Goal: Task Accomplishment & Management: Complete application form

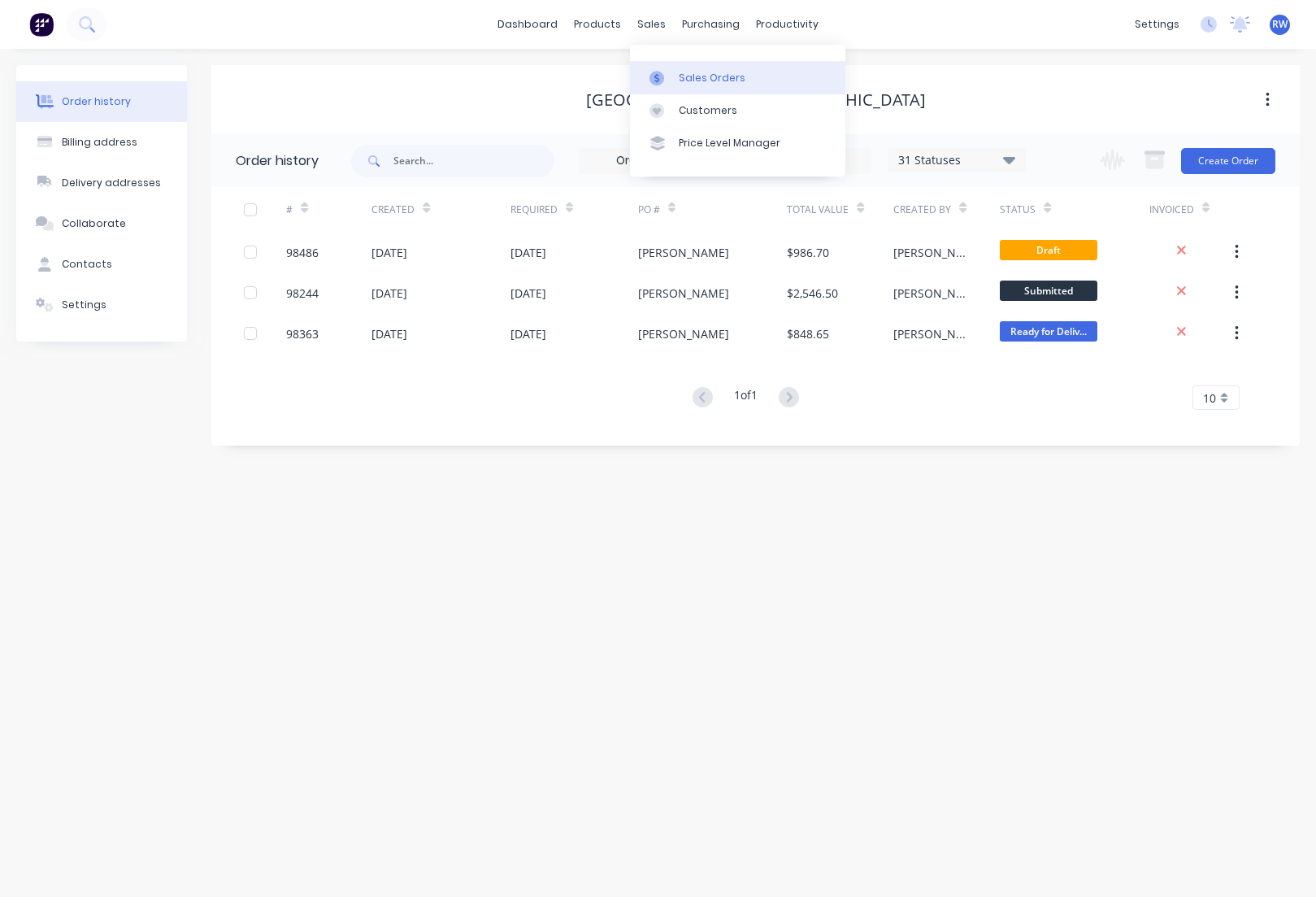
click at [714, 79] on div "Sales Orders" at bounding box center [712, 78] width 67 height 15
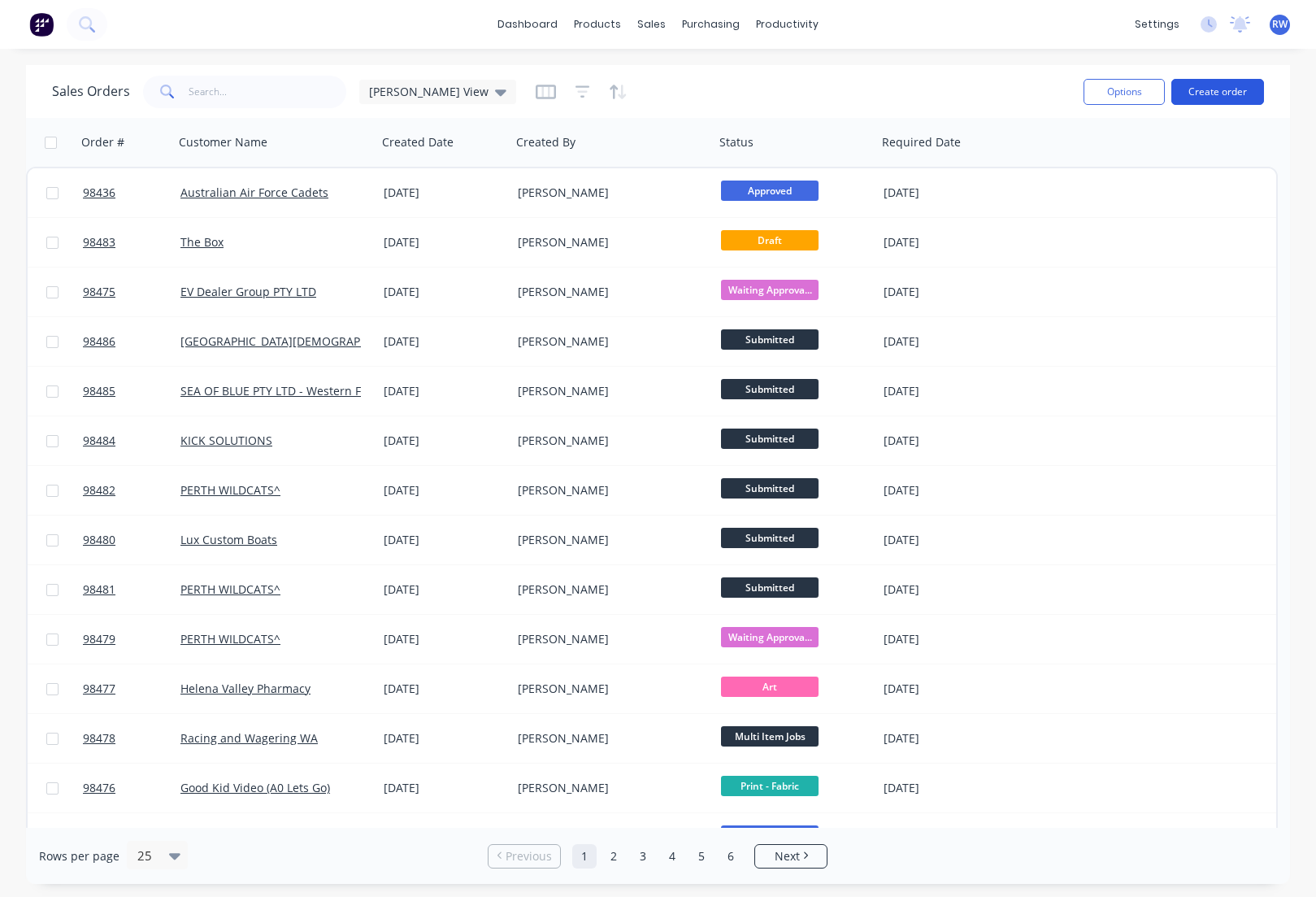
click at [1207, 94] on button "Create order" at bounding box center [1218, 91] width 93 height 26
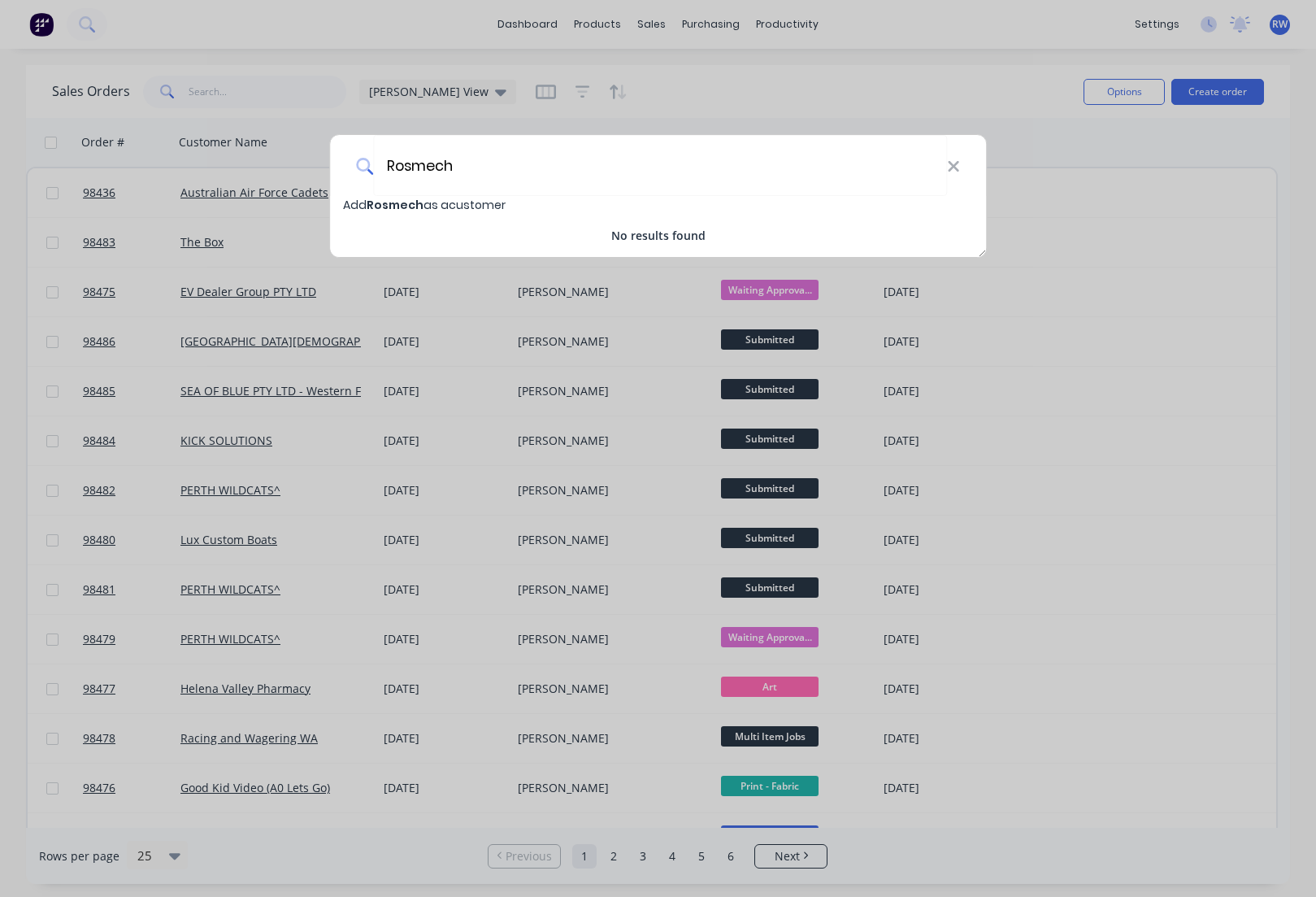
type input "Rosmech"
click at [409, 204] on span "Rosmech" at bounding box center [395, 204] width 57 height 16
select select "AU"
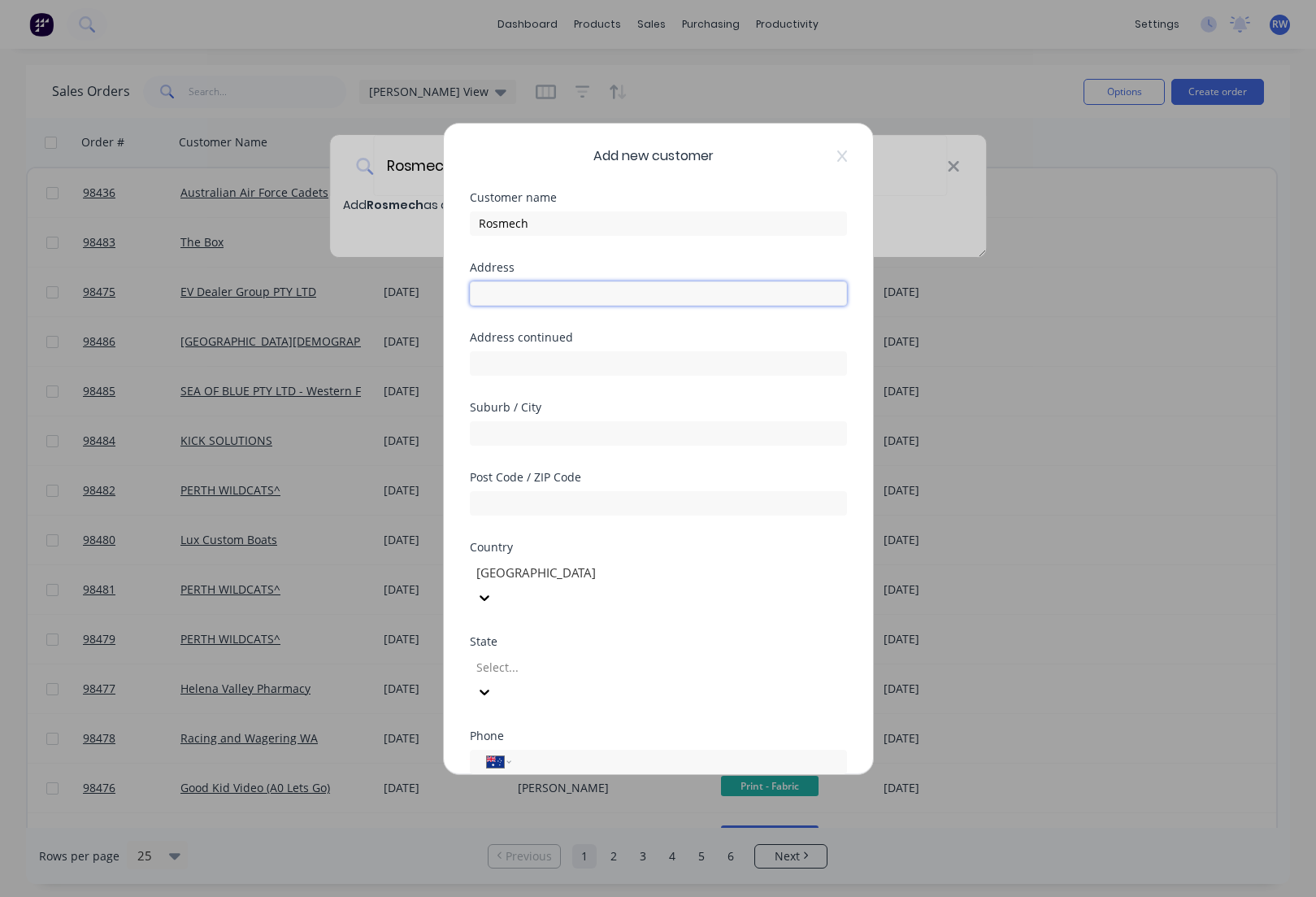
click at [575, 287] on input "text" at bounding box center [658, 293] width 377 height 25
type input "2"
type input "[STREET_ADDRESS][PERSON_NAME]"
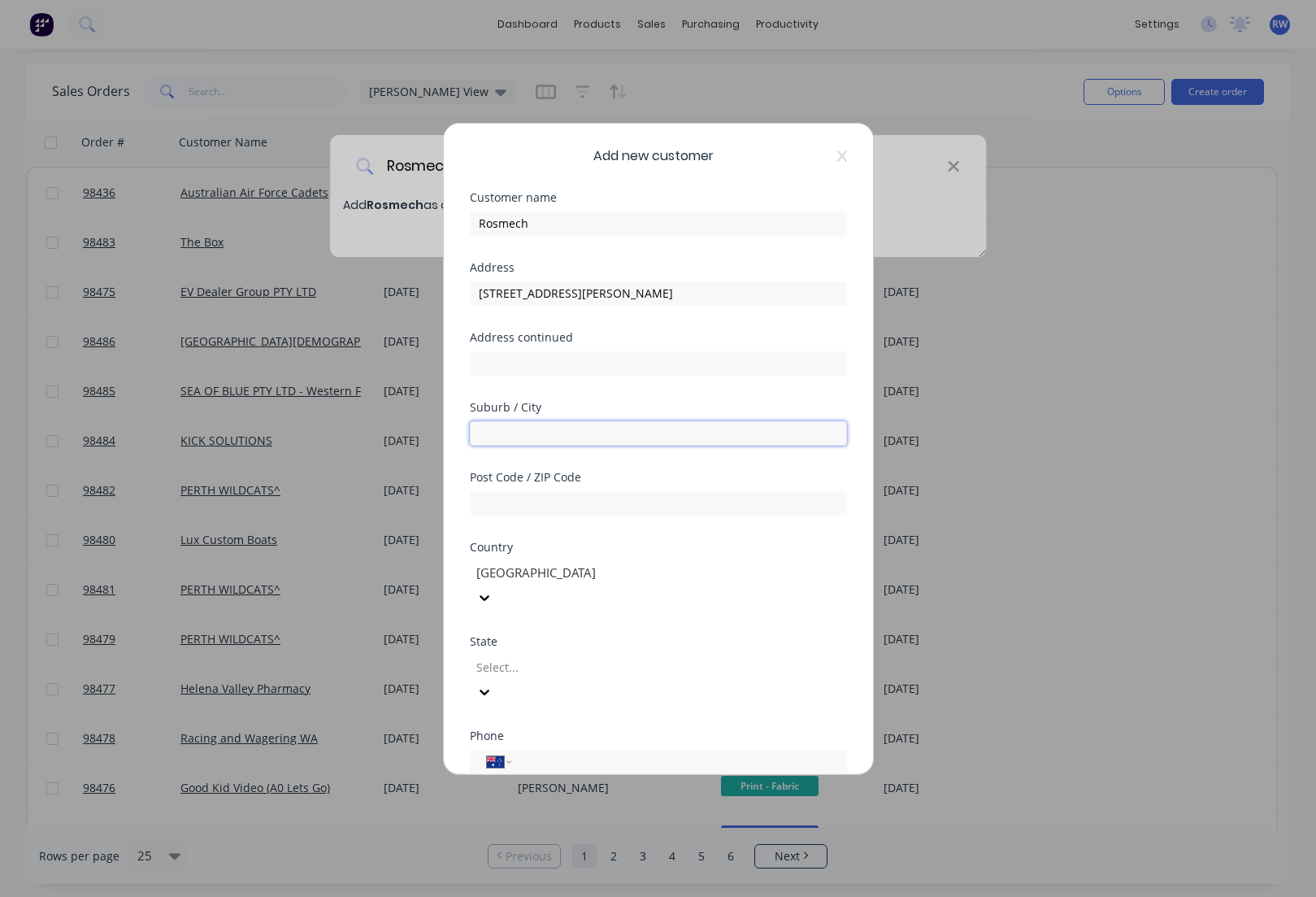
click at [522, 434] on input "text" at bounding box center [658, 433] width 377 height 25
type input "[GEOGRAPHIC_DATA]"
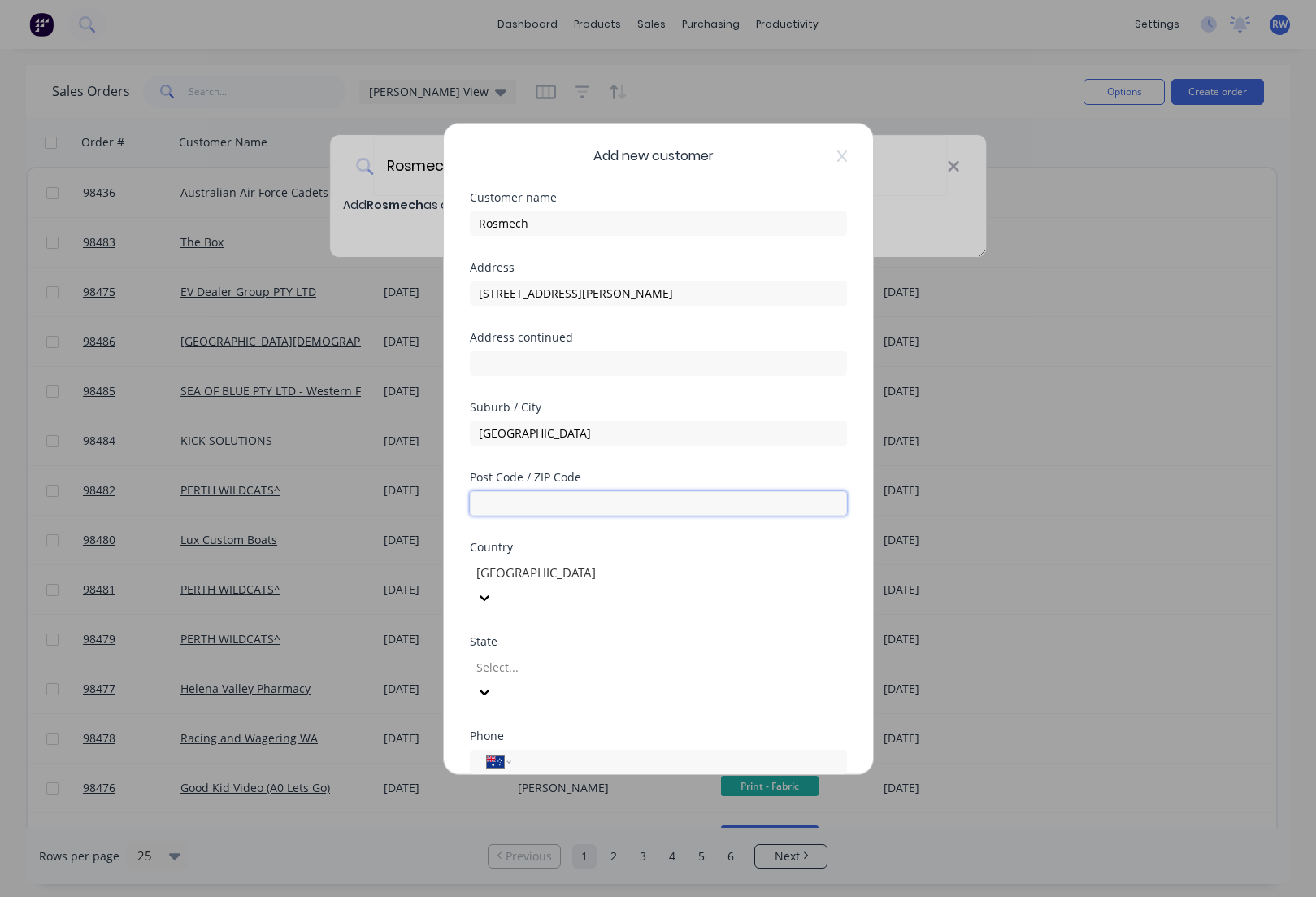
click at [514, 501] on input "text" at bounding box center [658, 503] width 377 height 25
type input "5109"
click at [588, 657] on div at bounding box center [592, 667] width 234 height 21
click at [543, 752] on input "tel" at bounding box center [676, 761] width 307 height 19
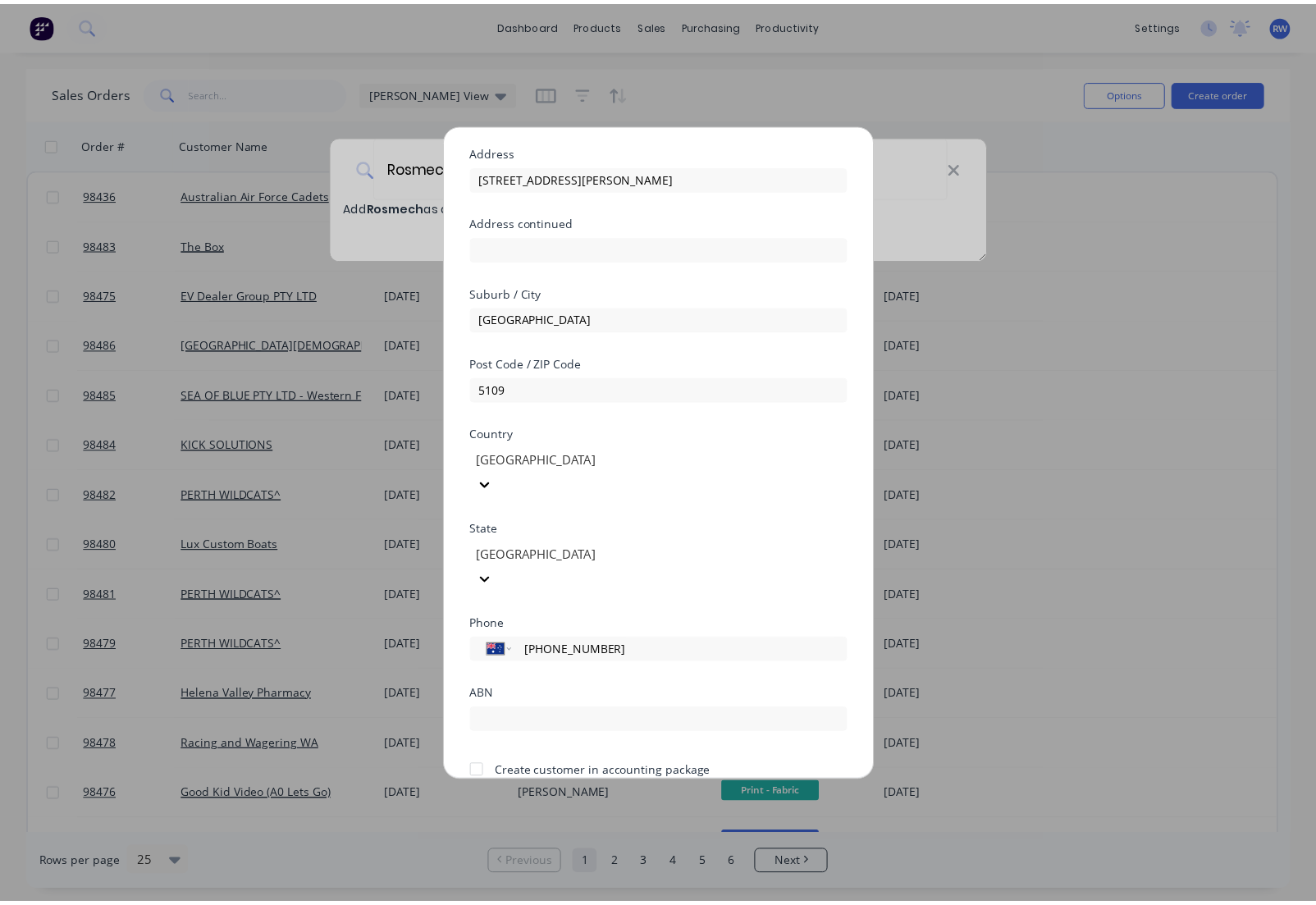
scroll to position [121, 0]
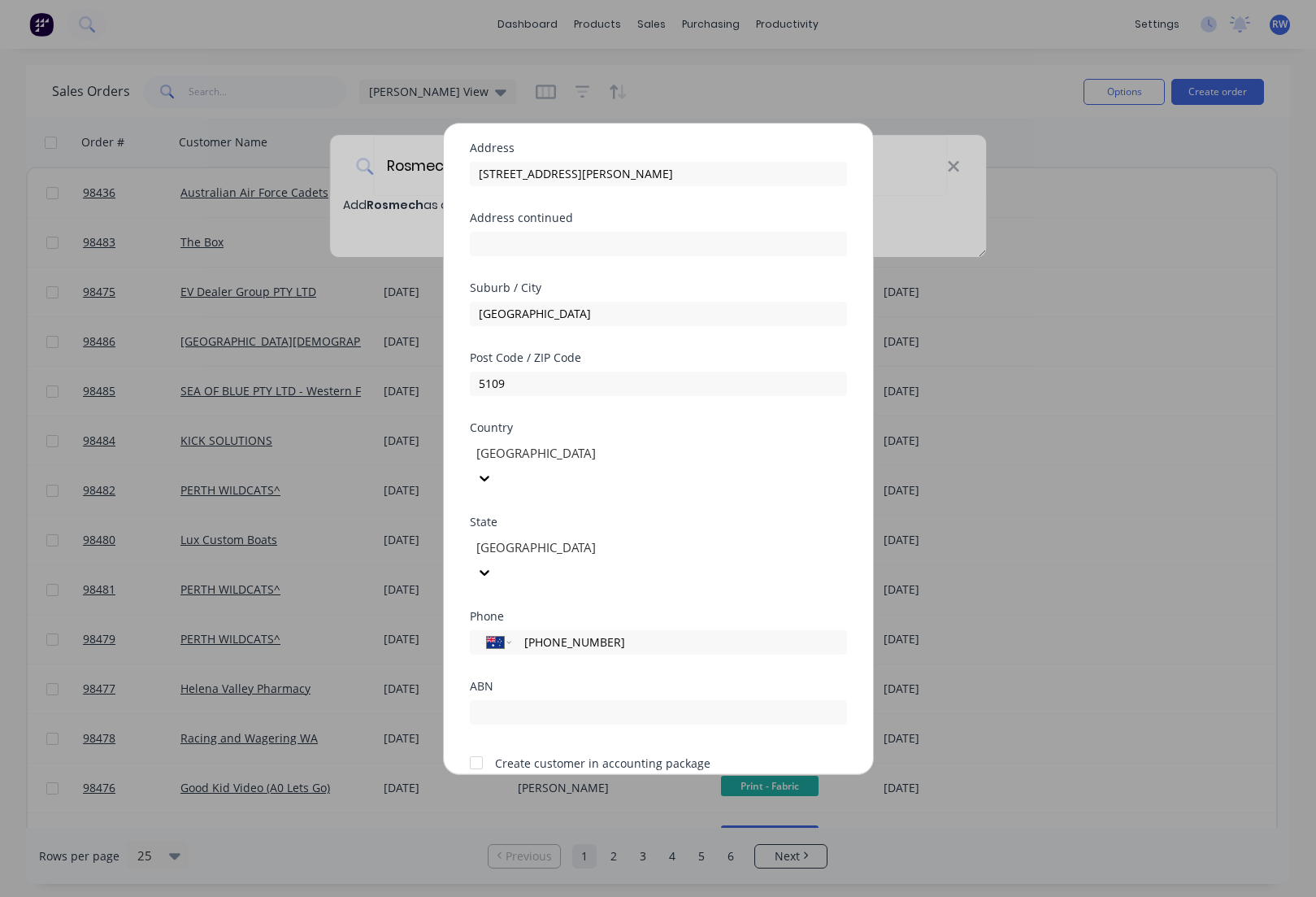
type input "[PHONE_NUMBER]"
click at [481, 747] on div at bounding box center [477, 763] width 32 height 32
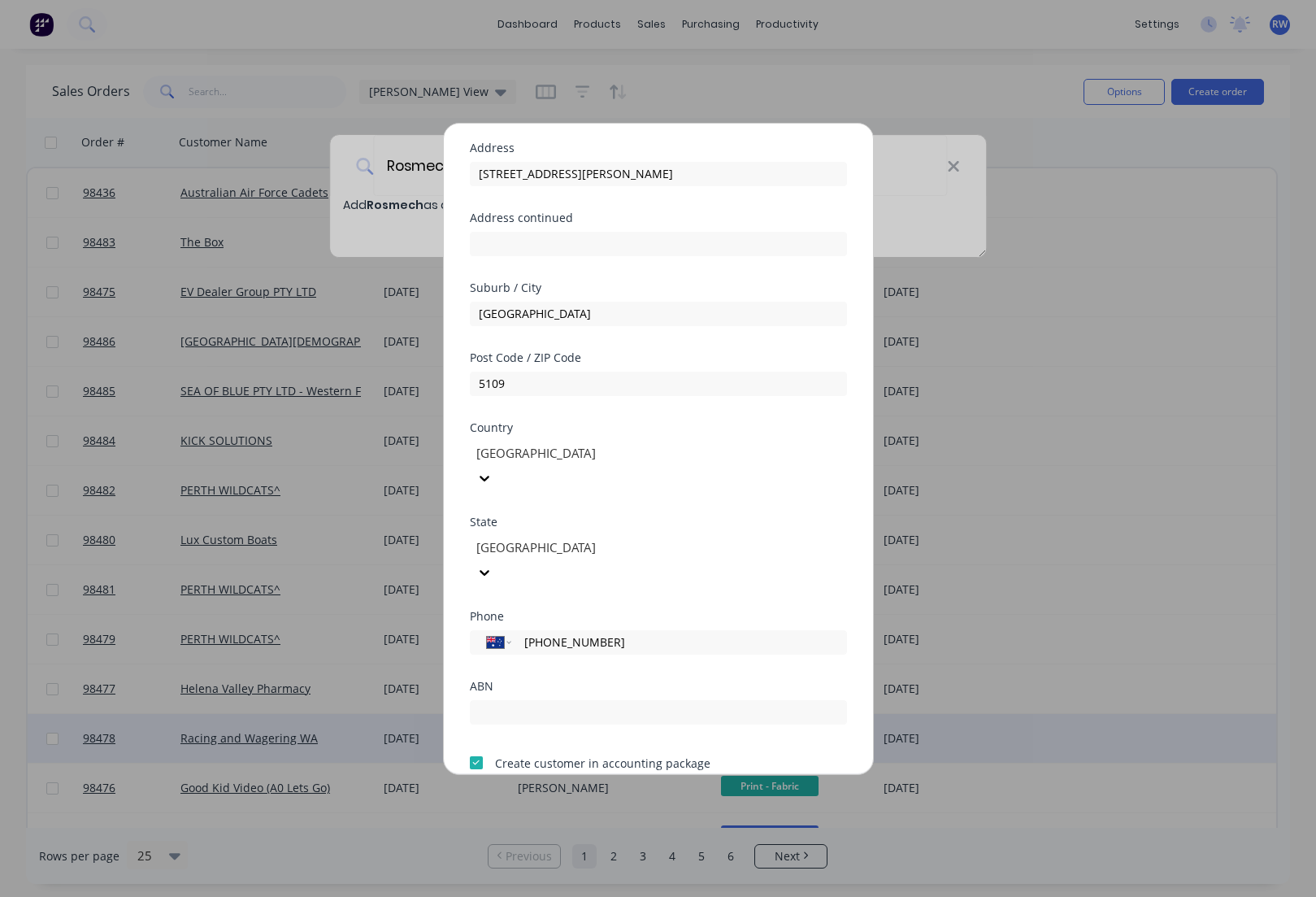
click at [592, 798] on button "Save" at bounding box center [607, 811] width 90 height 26
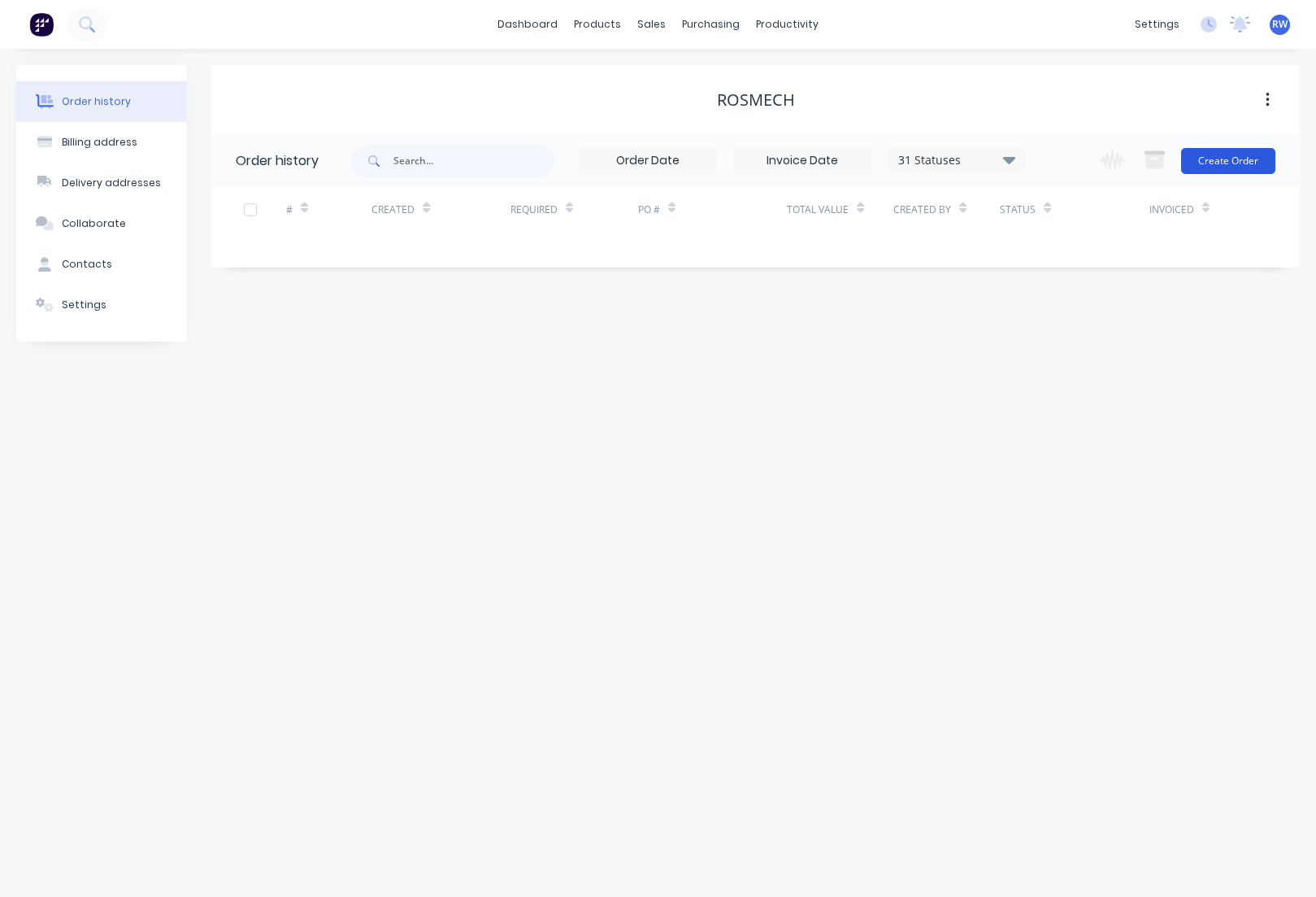
click at [1237, 161] on button "Create Order" at bounding box center [1228, 161] width 94 height 26
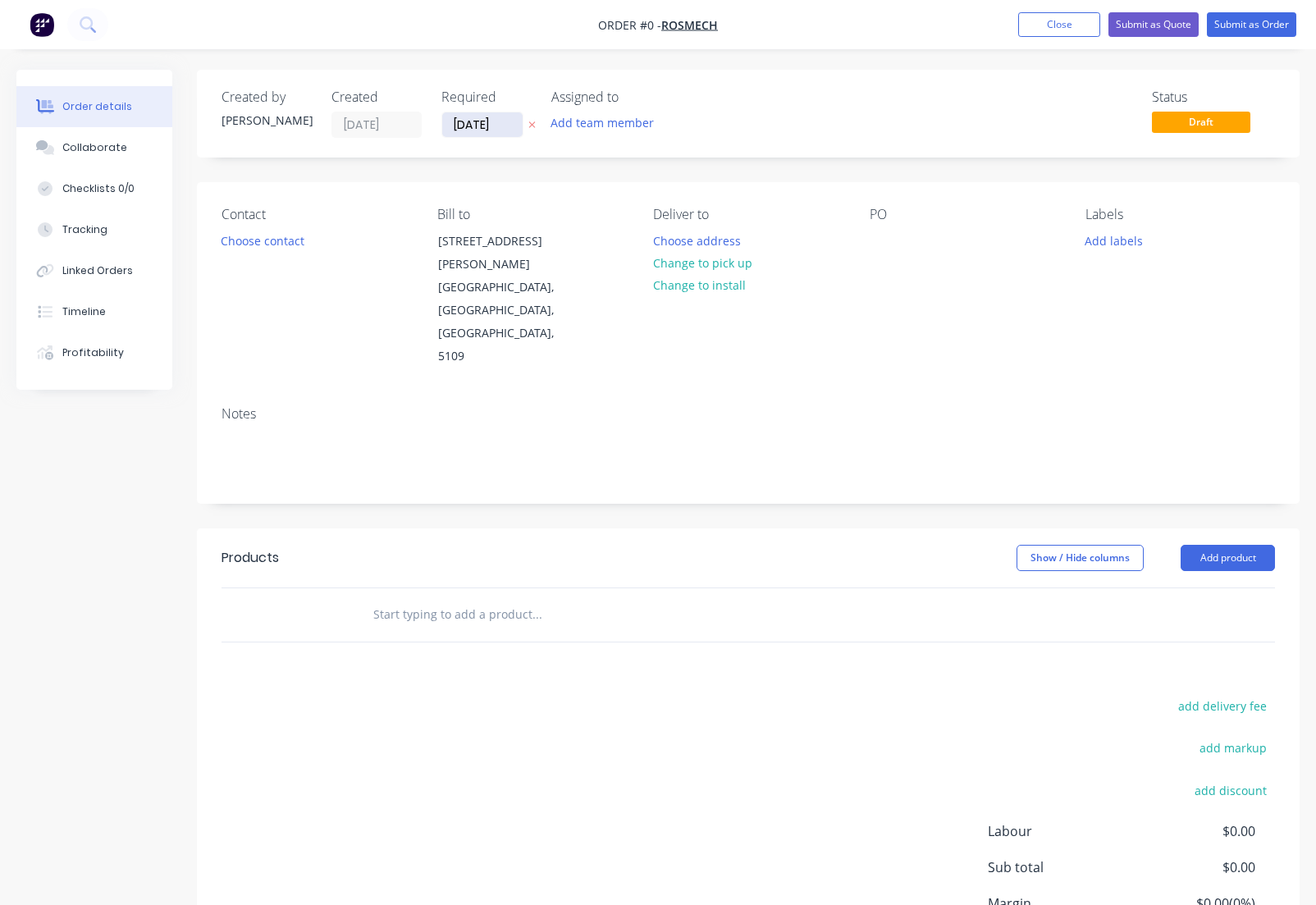
click at [515, 124] on input "[DATE]" at bounding box center [482, 124] width 80 height 25
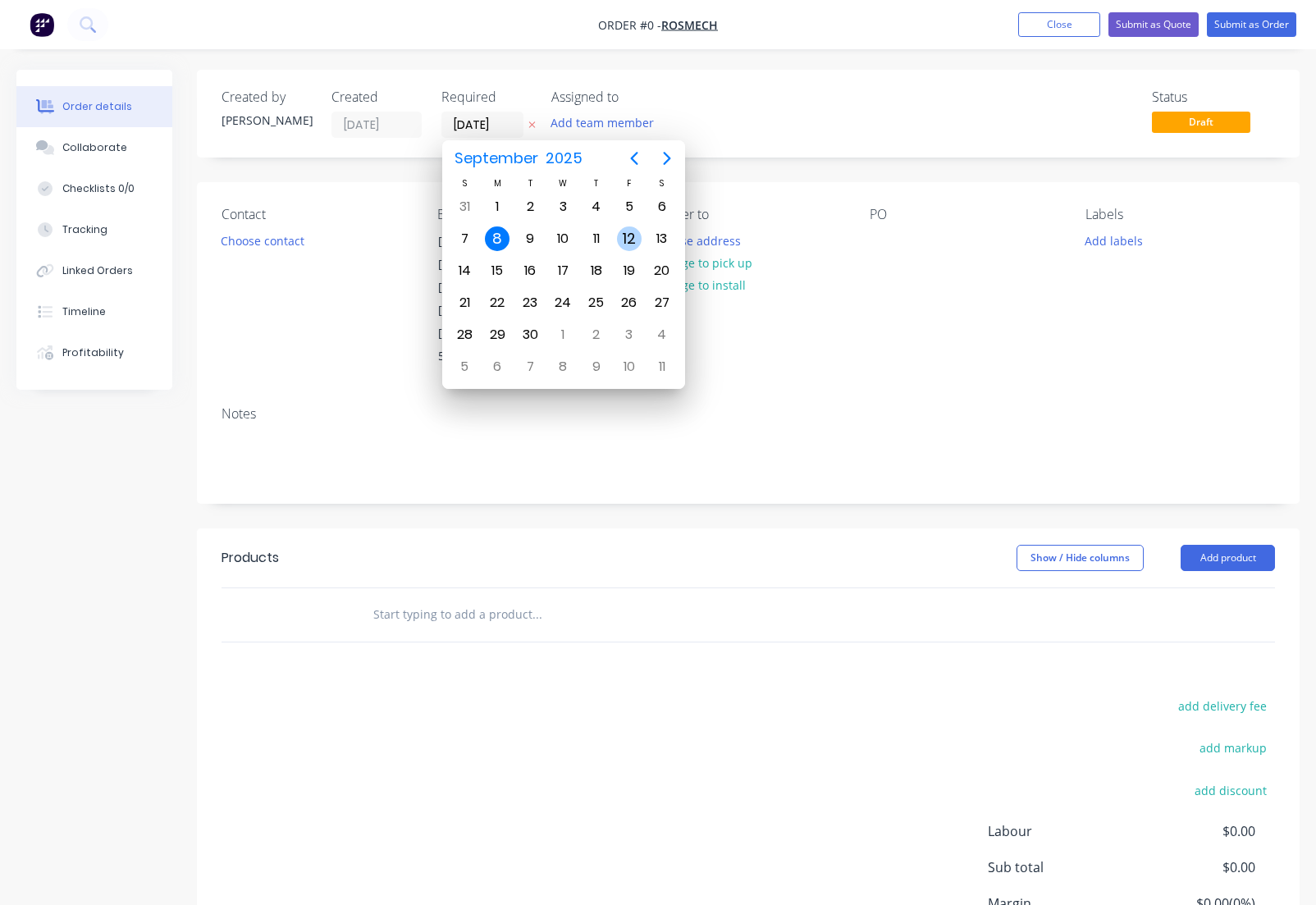
click at [629, 240] on div "12" at bounding box center [629, 239] width 25 height 25
type input "[DATE]"
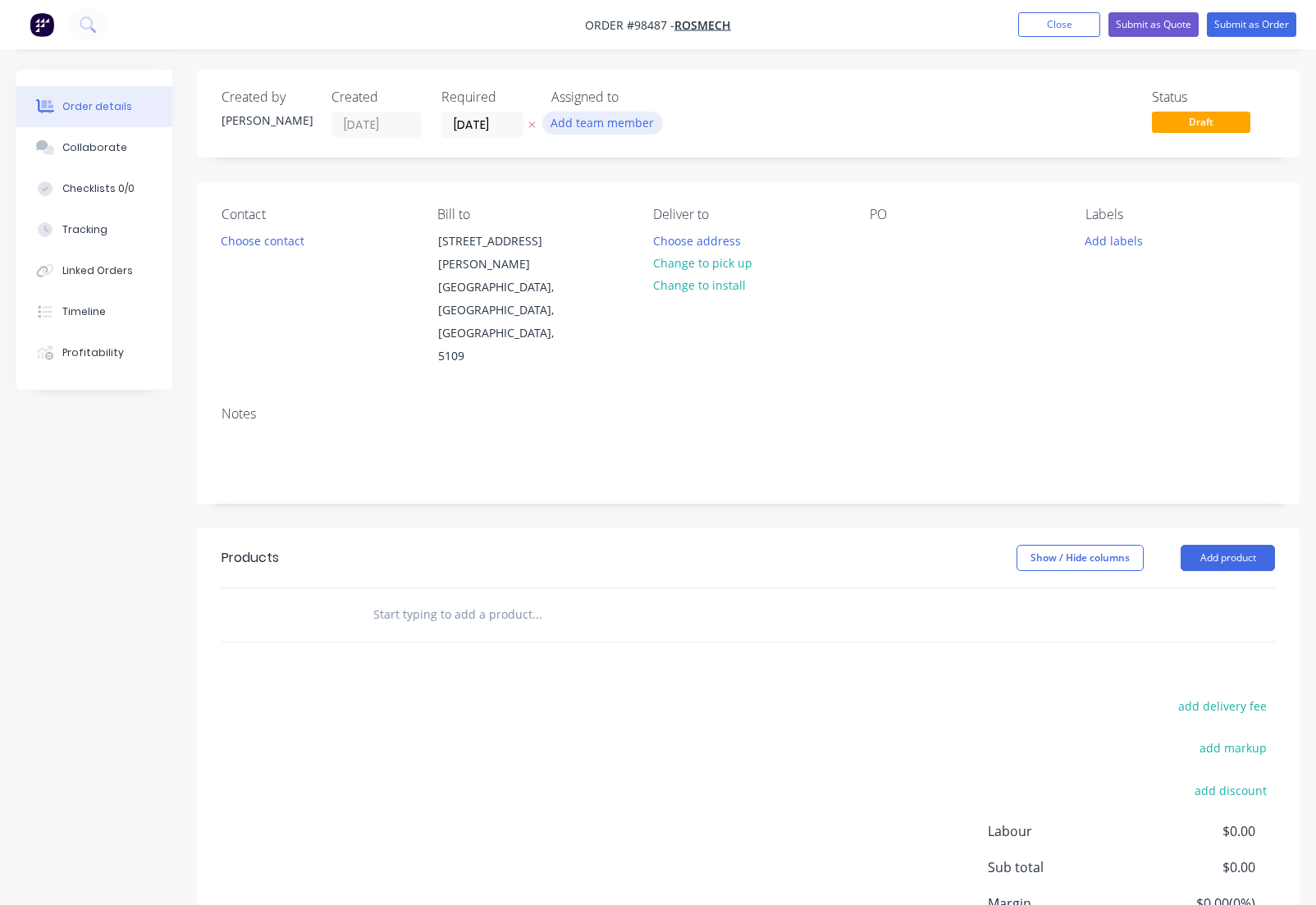
click at [597, 121] on button "Add team member" at bounding box center [602, 122] width 121 height 22
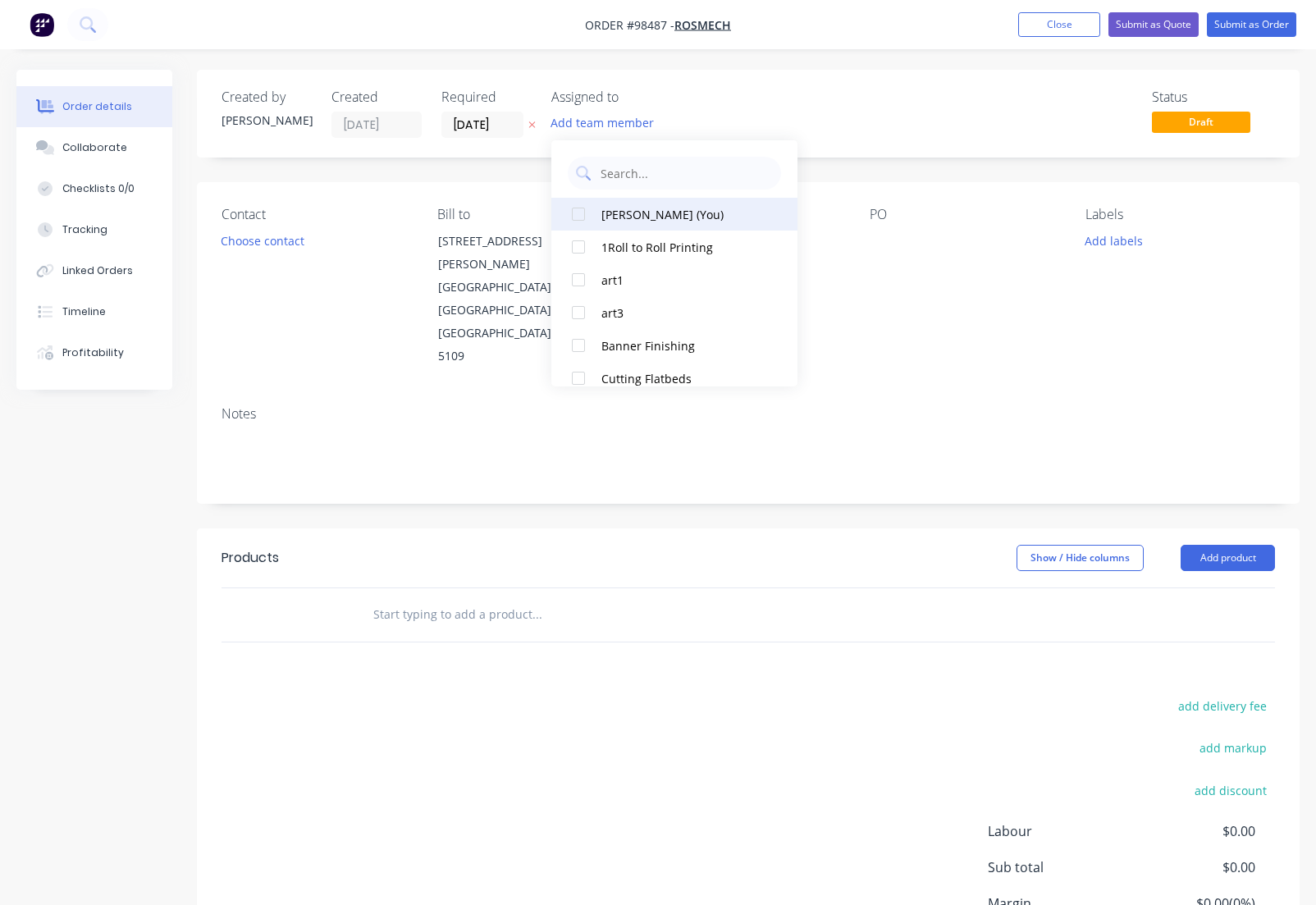
click at [627, 215] on div "[PERSON_NAME] (You)" at bounding box center [683, 215] width 164 height 17
click at [242, 244] on button "Choose contact" at bounding box center [263, 240] width 101 height 22
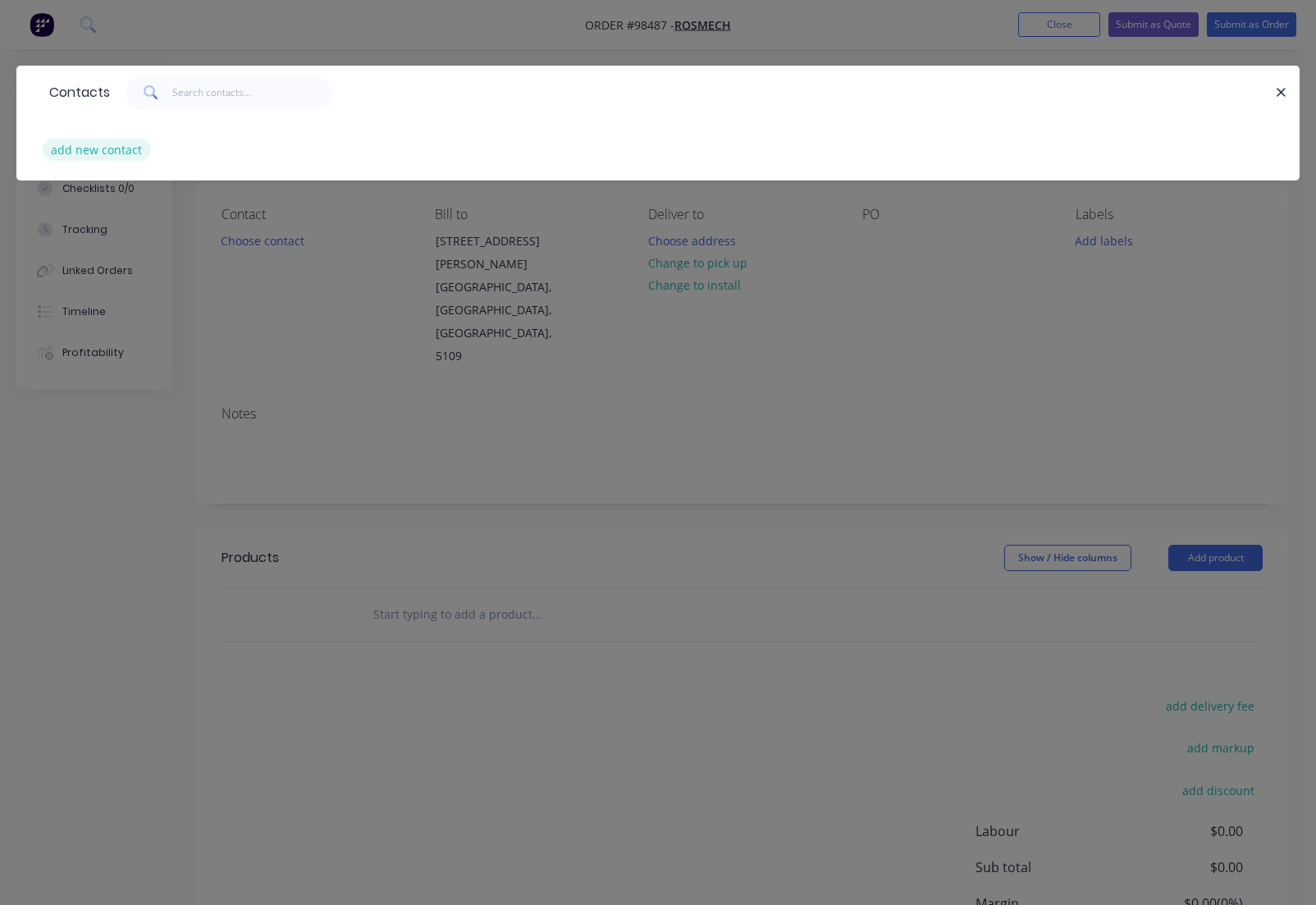
click at [74, 149] on button "add new contact" at bounding box center [97, 150] width 109 height 22
select select "AU"
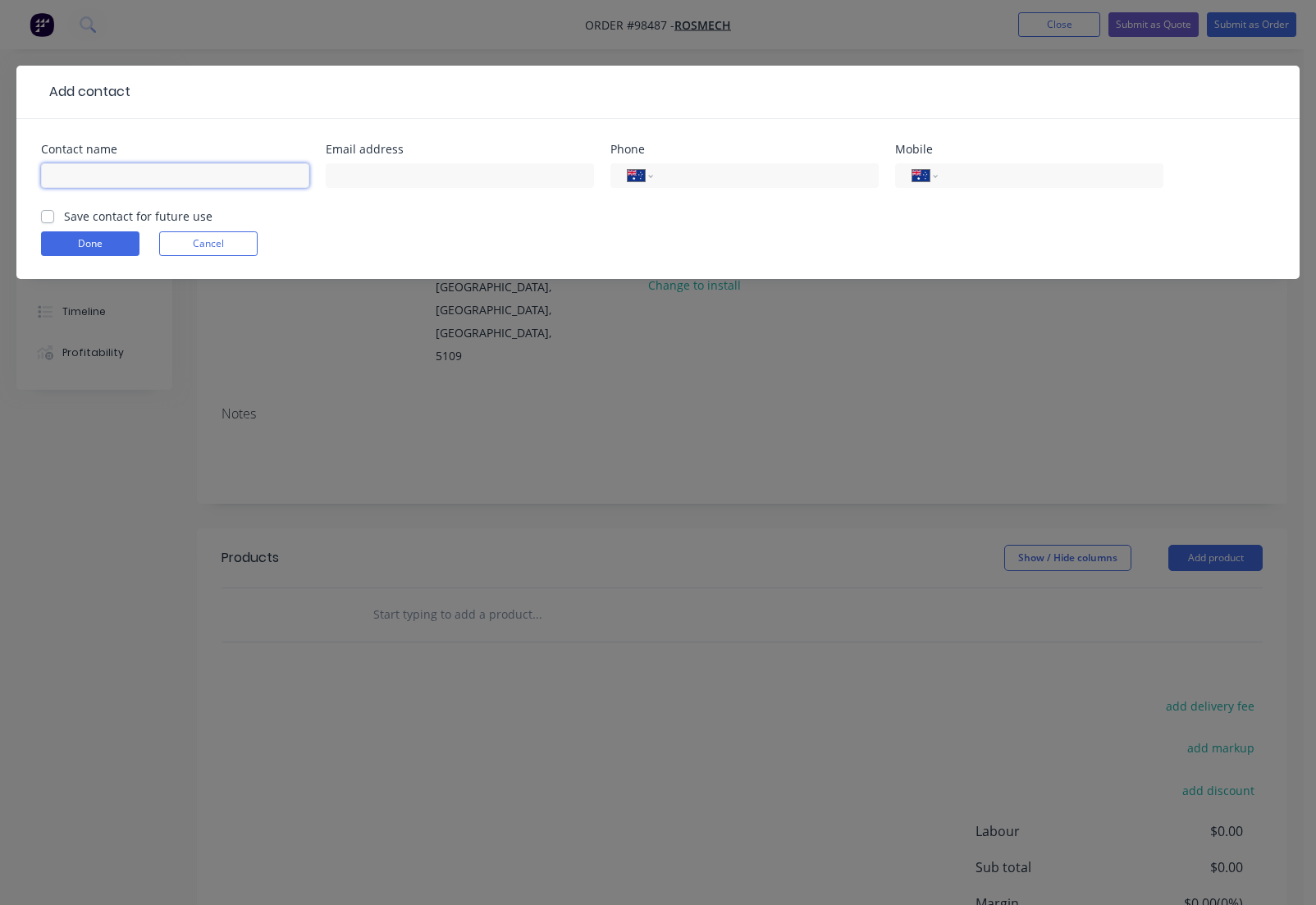
click at [128, 174] on input "text" at bounding box center [175, 175] width 268 height 25
drag, startPoint x: 76, startPoint y: 177, endPoint x: 94, endPoint y: 199, distance: 28.4
click at [76, 178] on input "[PERSON_NAME]" at bounding box center [175, 175] width 268 height 25
type input "[PERSON_NAME]"
click at [368, 172] on input "text" at bounding box center [459, 175] width 268 height 25
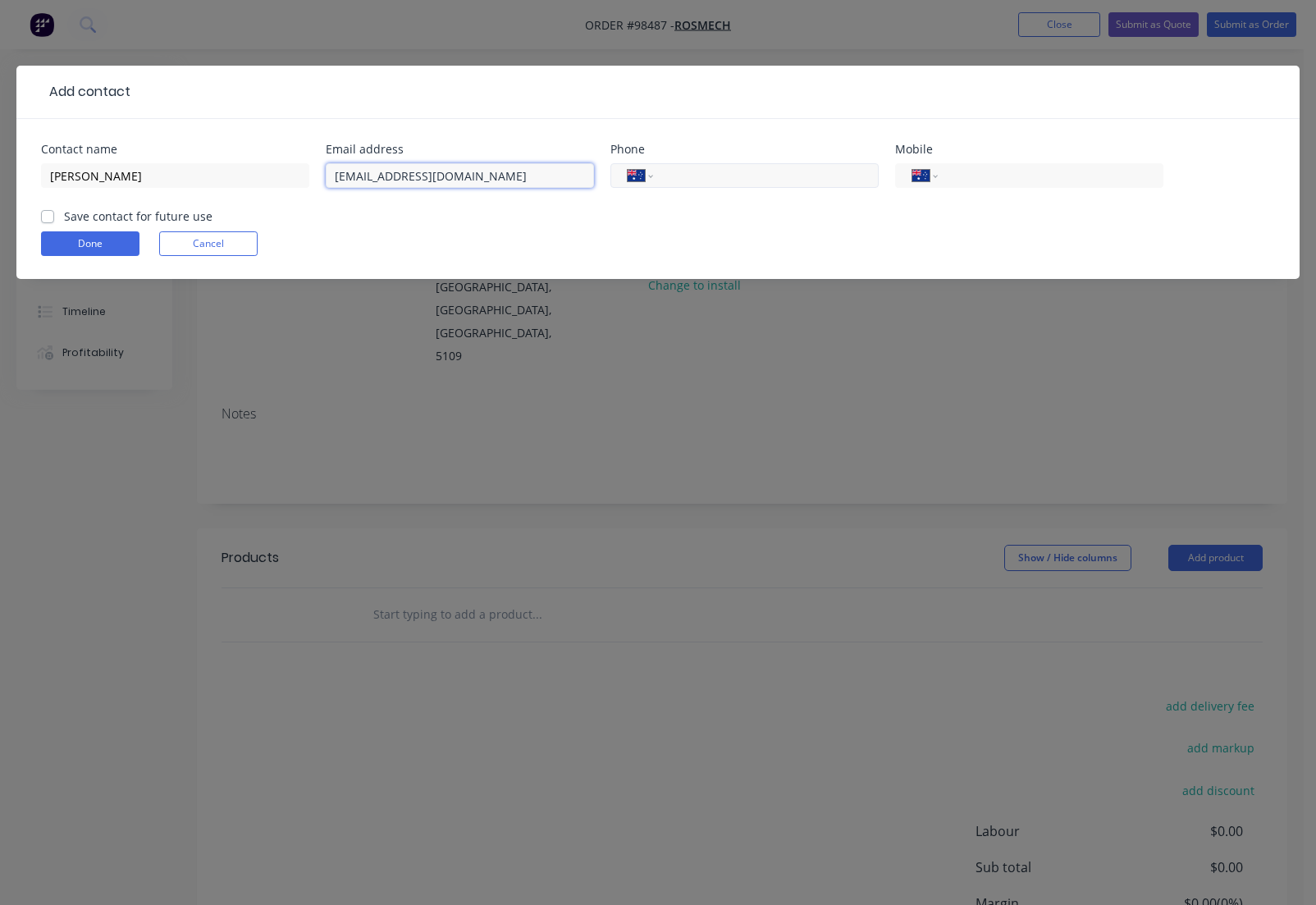
type input "[EMAIL_ADDRESS][DOMAIN_NAME]"
click at [705, 176] on input "tel" at bounding box center [763, 176] width 196 height 19
type input "[PHONE_NUMBER]"
click at [100, 220] on label "Save contact for future use" at bounding box center [138, 216] width 148 height 17
click at [54, 220] on input "Save contact for future use" at bounding box center [47, 215] width 13 height 16
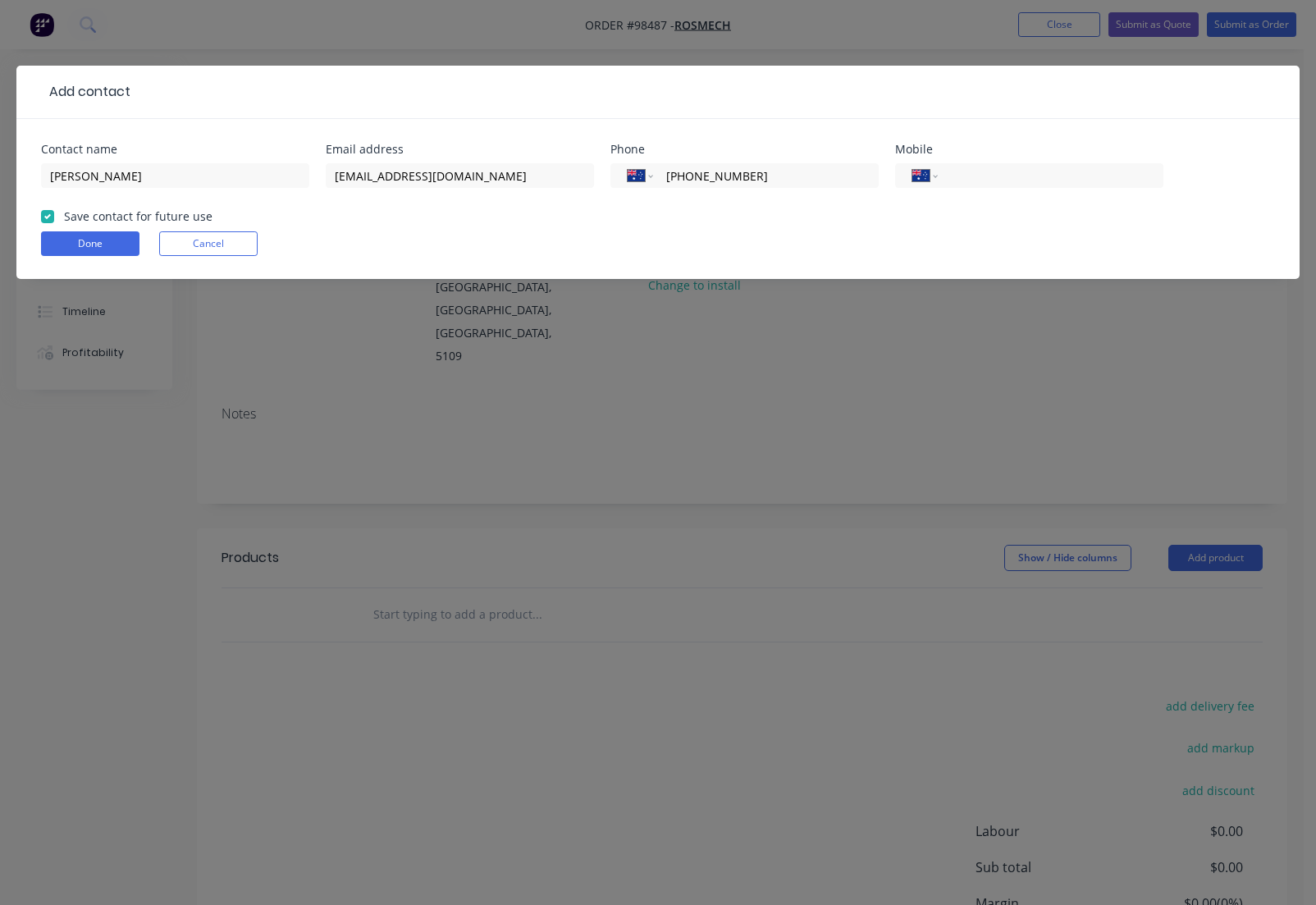
checkbox input "true"
click at [88, 241] on button "Done" at bounding box center [90, 243] width 98 height 25
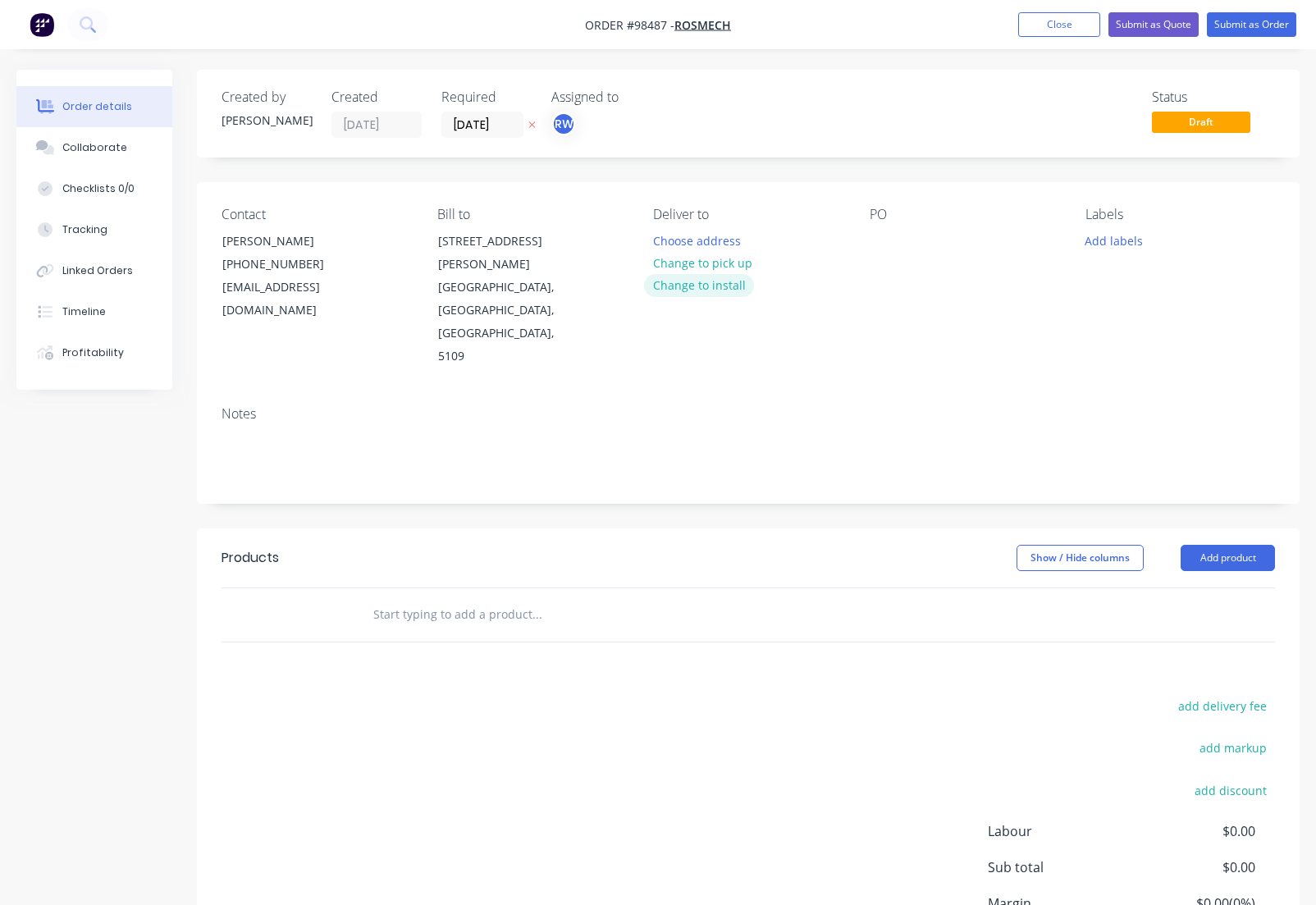
click at [687, 284] on button "Change to install" at bounding box center [699, 285] width 110 height 22
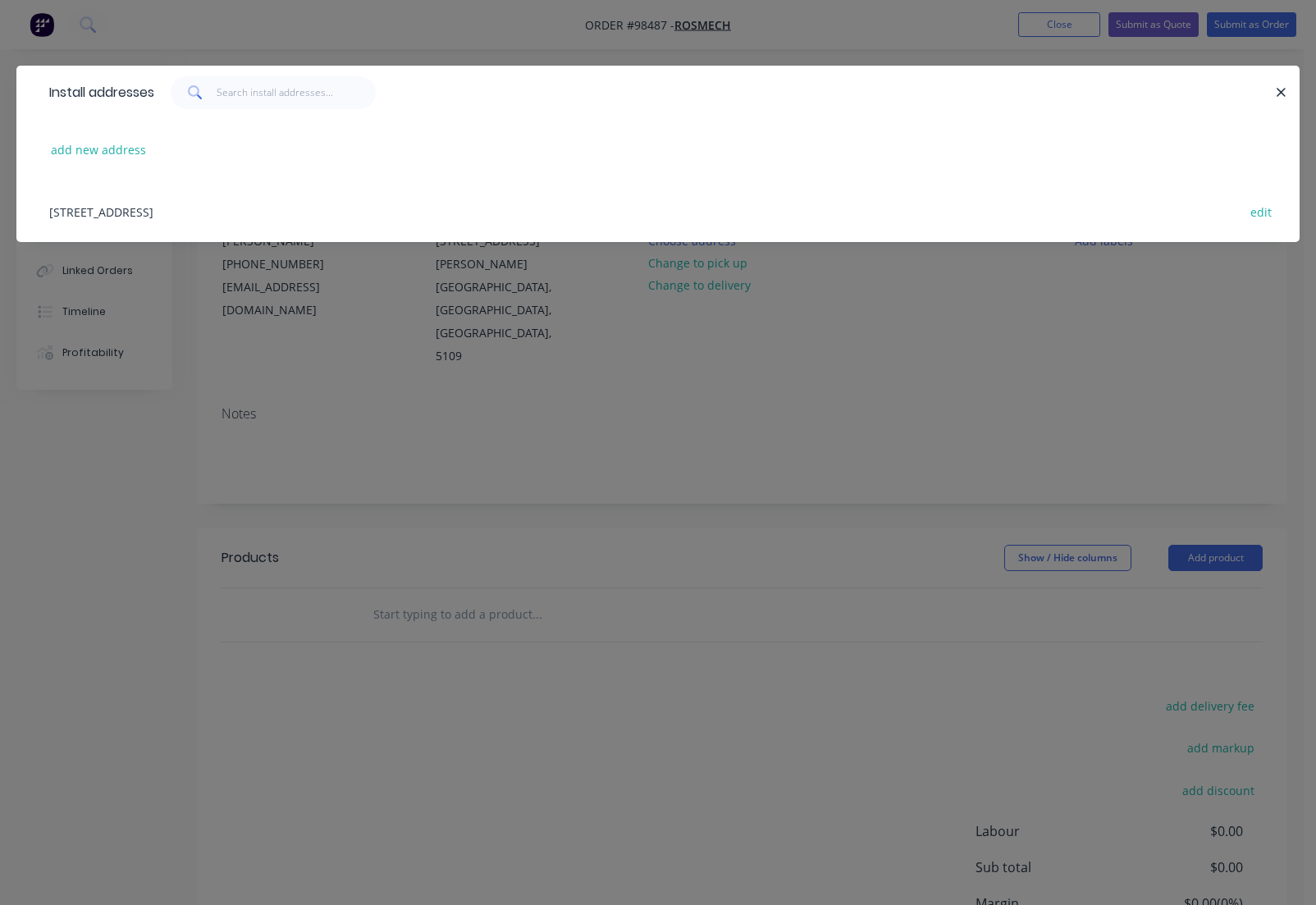
click at [1282, 89] on icon "button" at bounding box center [1281, 92] width 10 height 15
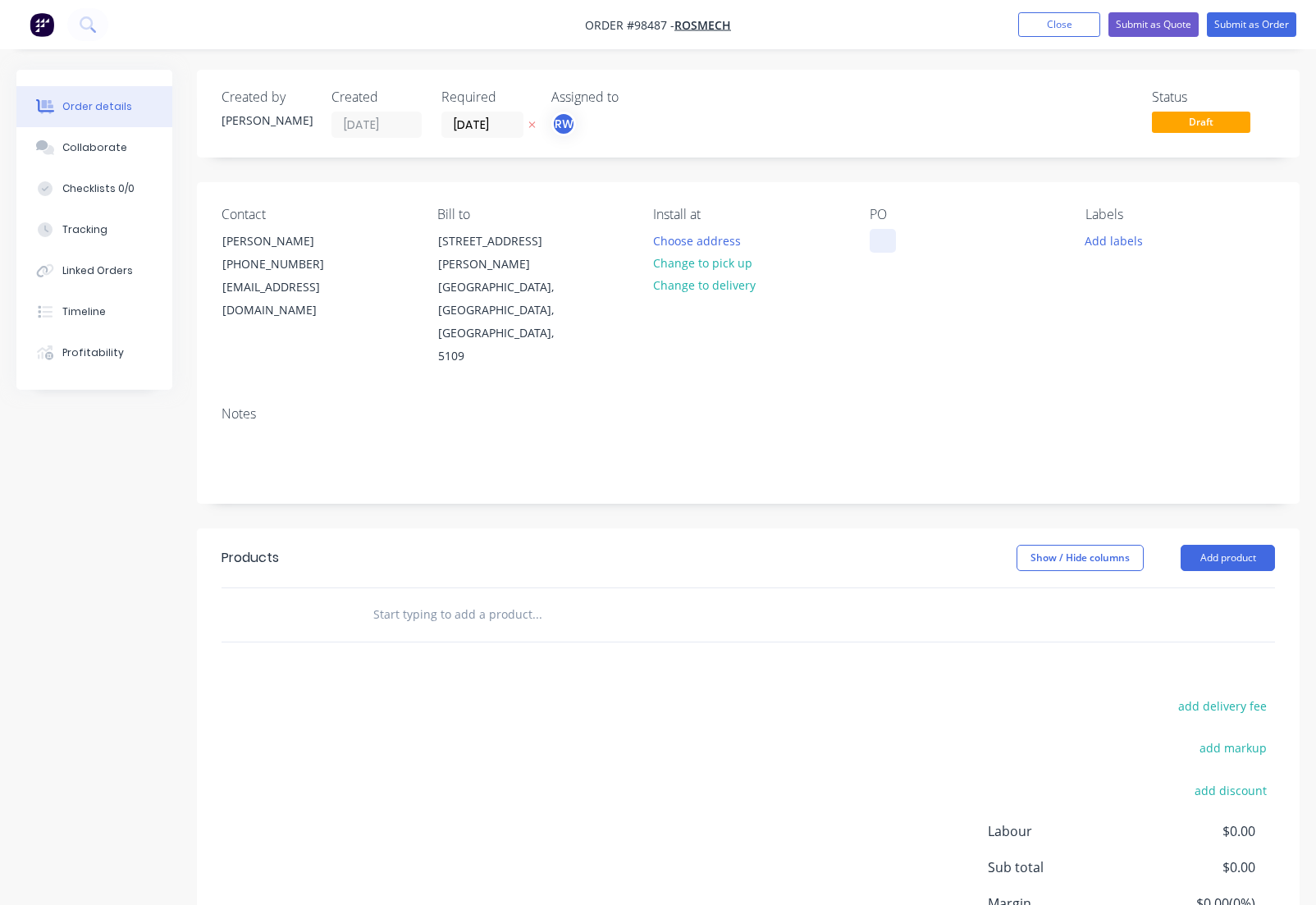
click at [880, 235] on div at bounding box center [883, 241] width 26 height 24
click at [1088, 239] on button "Add labels" at bounding box center [1114, 240] width 76 height 22
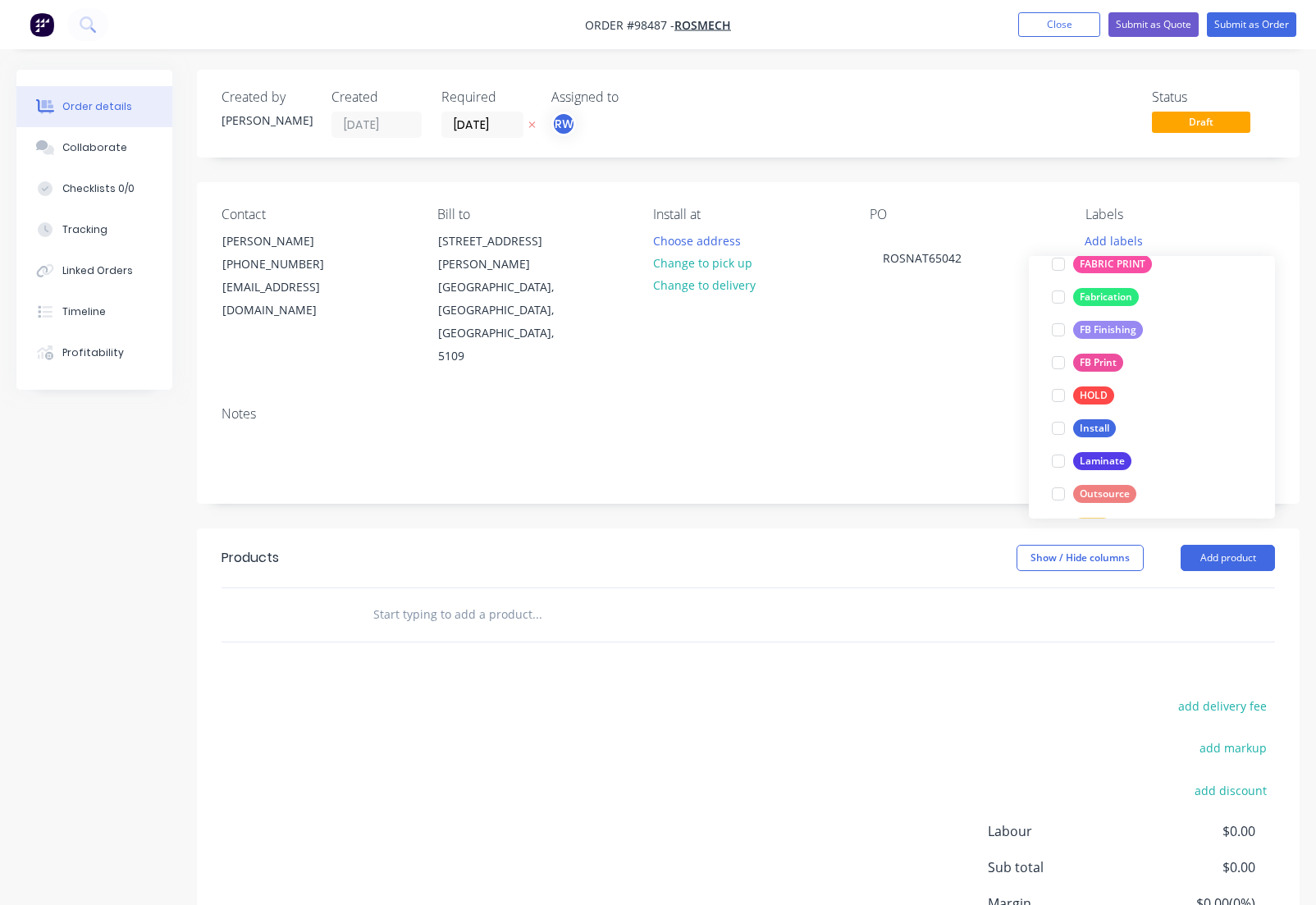
scroll to position [391, 0]
click at [1085, 420] on div "Install" at bounding box center [1094, 422] width 42 height 18
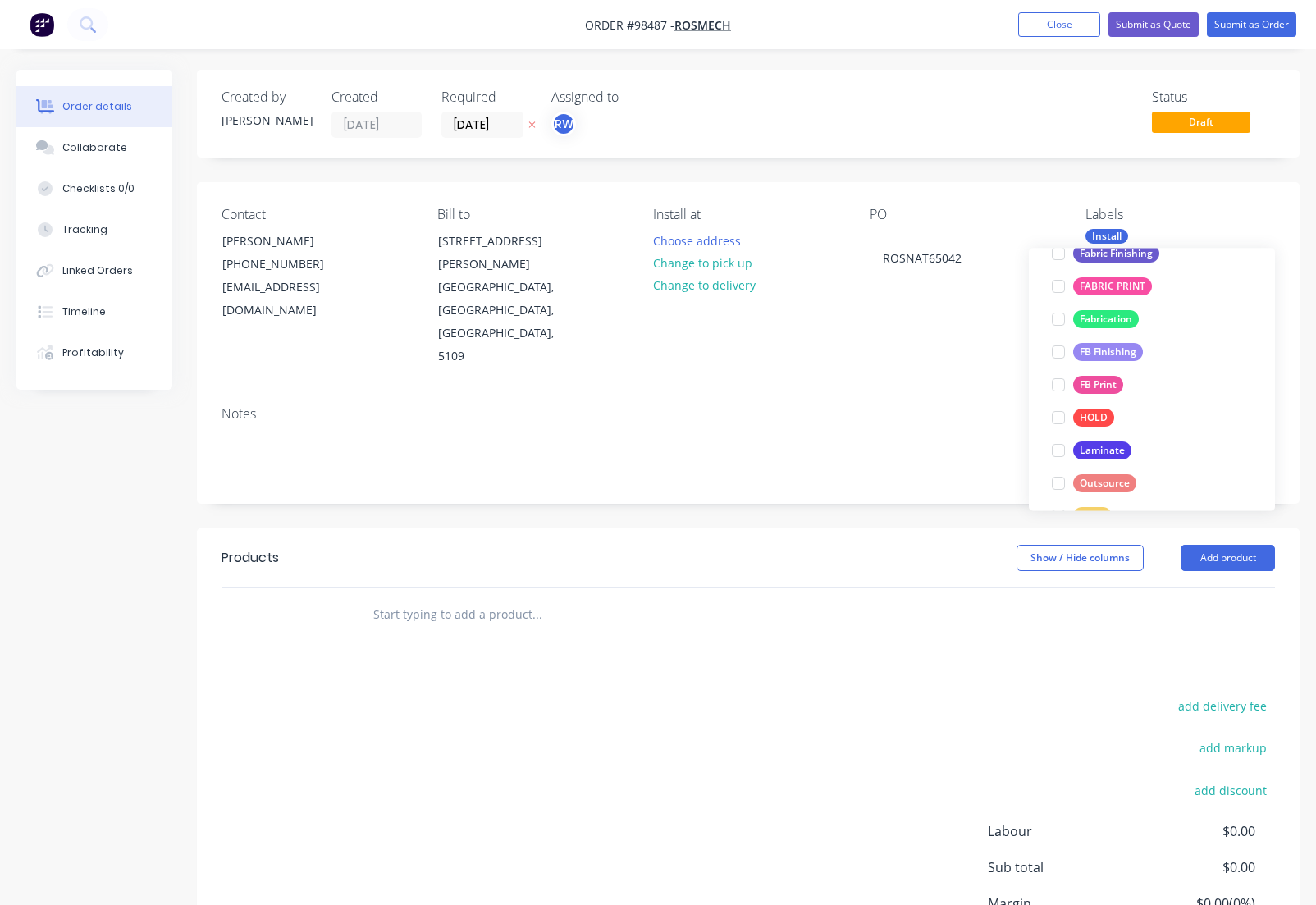
scroll to position [571, 0]
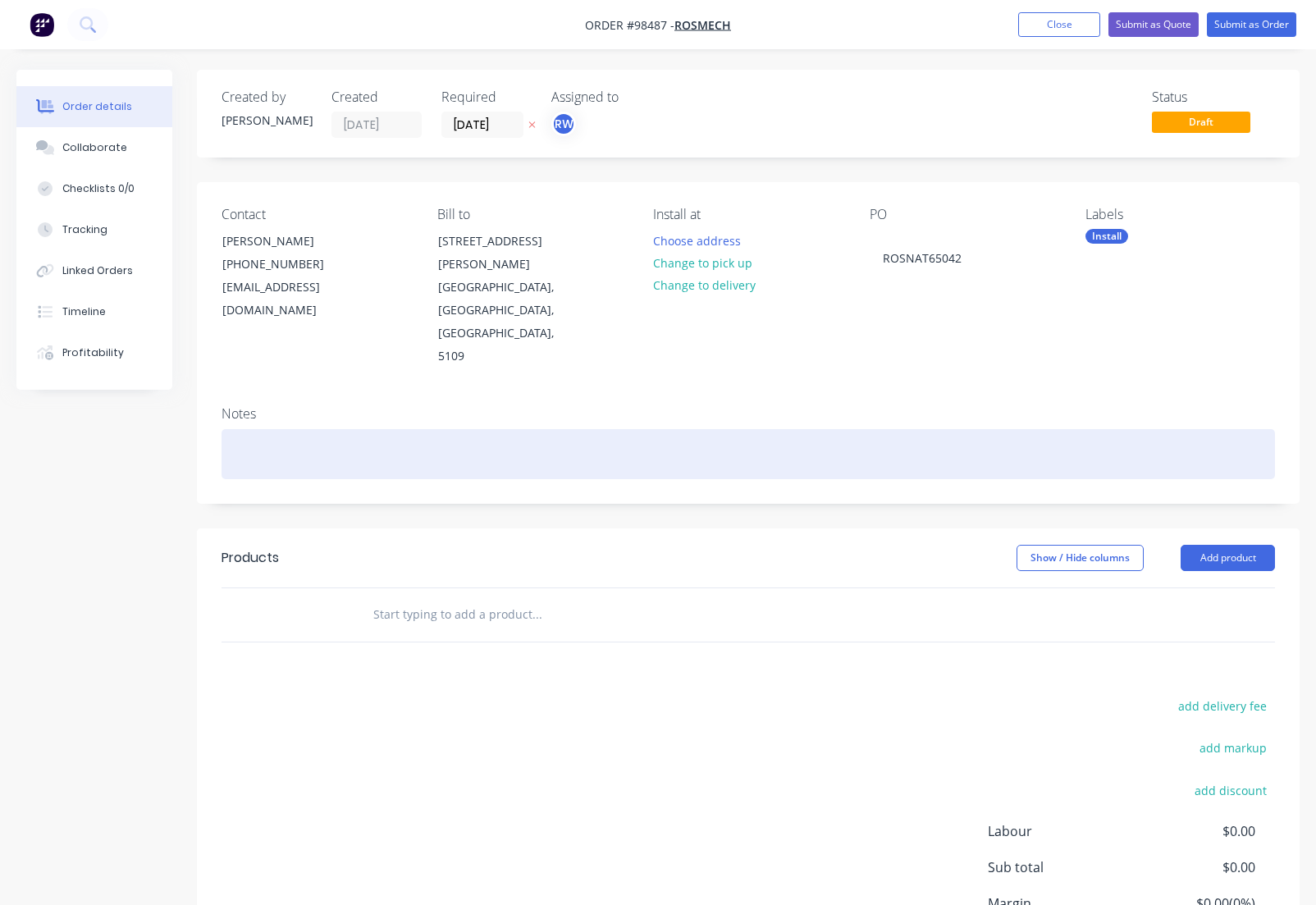
drag, startPoint x: 241, startPoint y: 379, endPoint x: 248, endPoint y: 390, distance: 13.0
click at [241, 429] on div at bounding box center [748, 454] width 1053 height 50
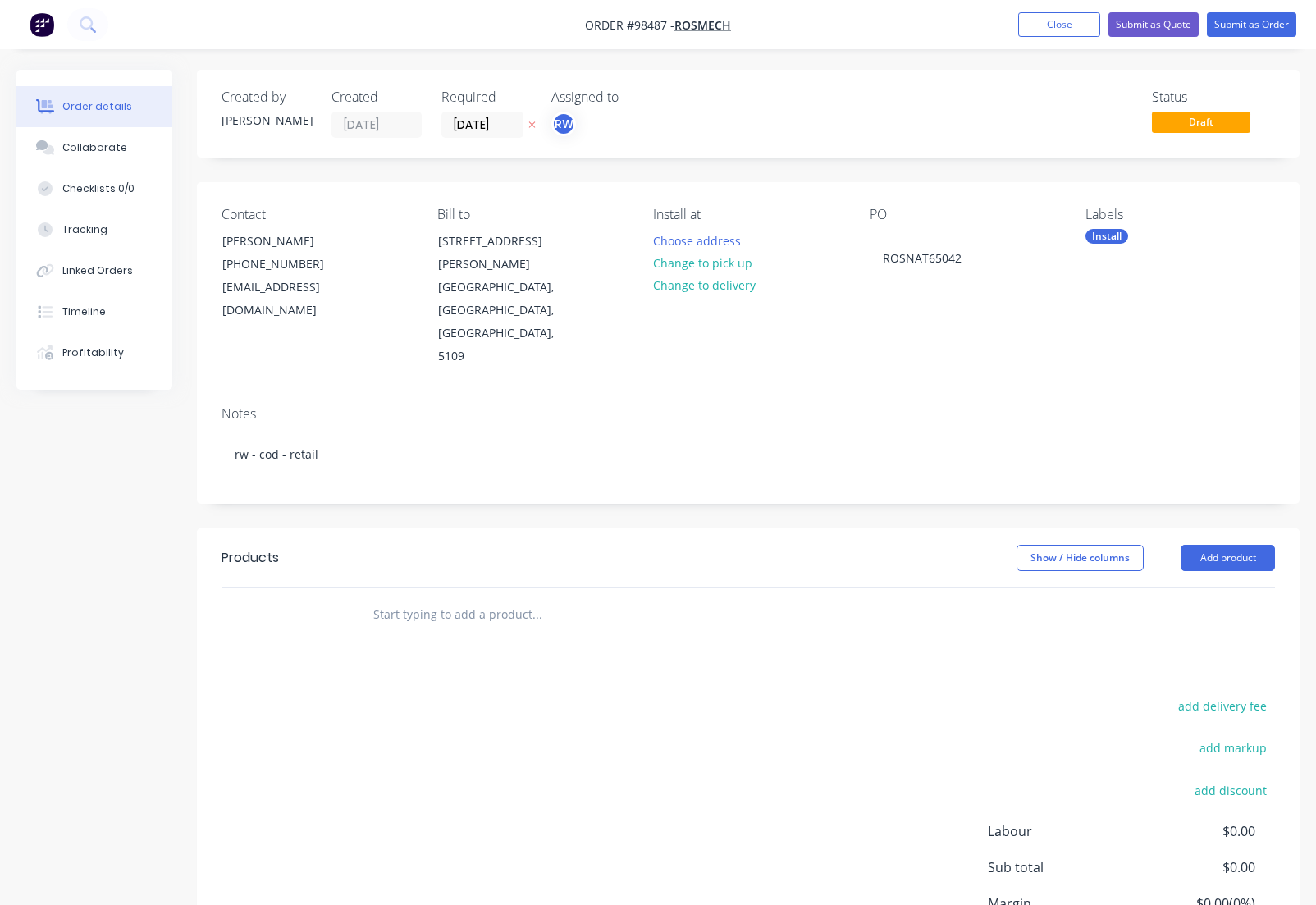
click at [384, 598] on input "text" at bounding box center [536, 615] width 328 height 33
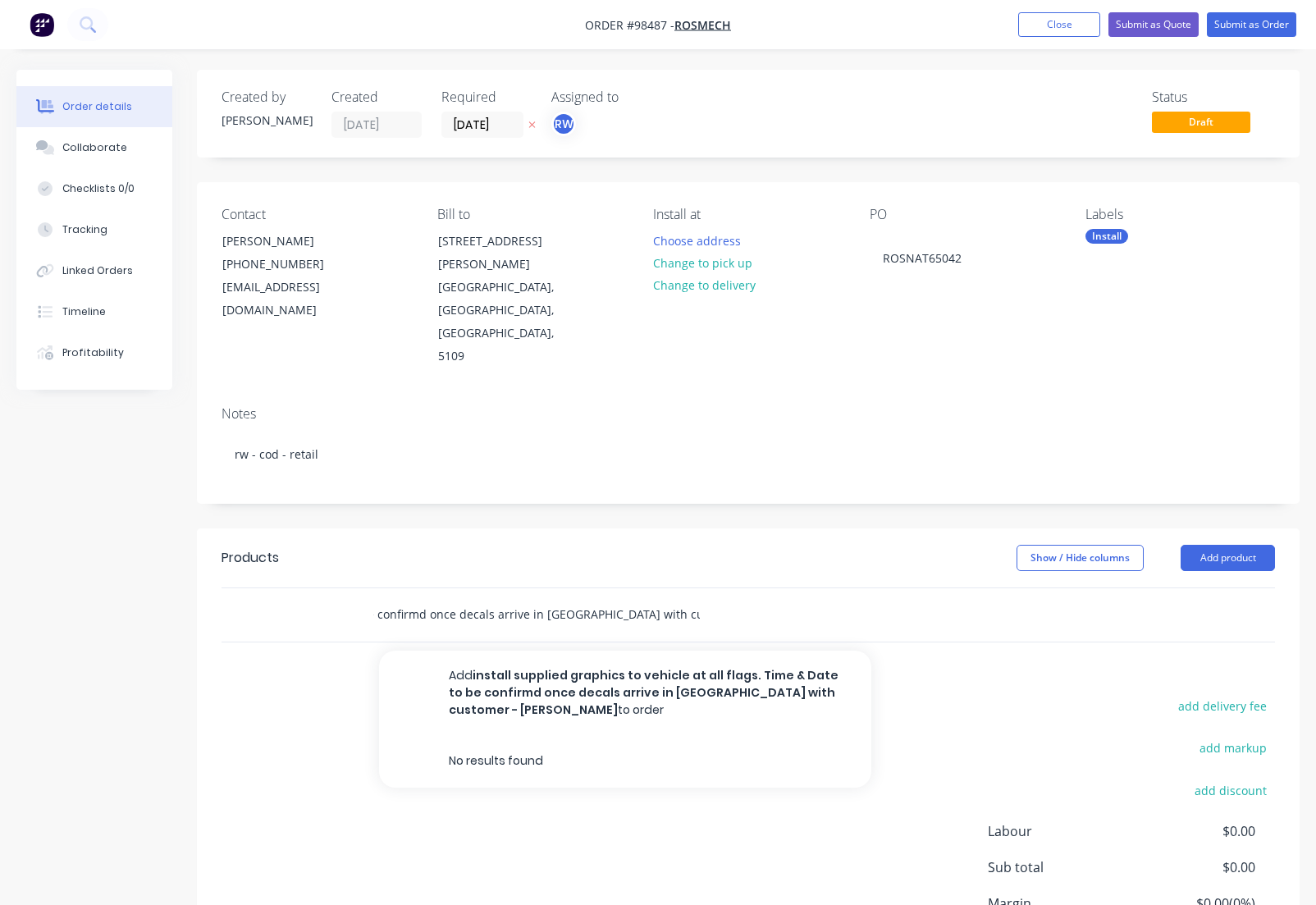
scroll to position [0, 363]
type input "install supplied graphics to vehicle at all flags. Time & Date to be confirmd o…"
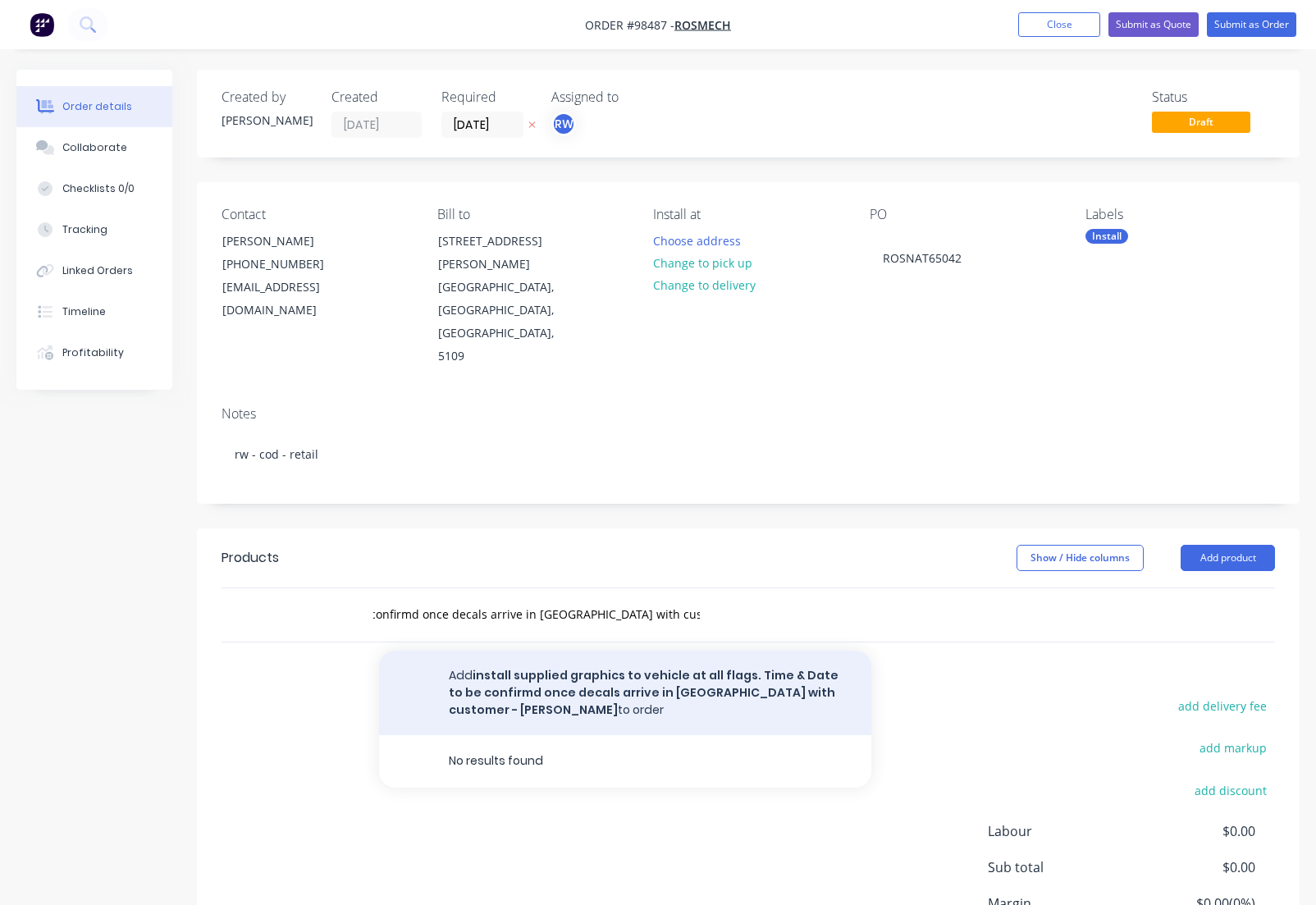
click at [831, 651] on button "Add install supplied graphics to vehicle at all flags. Time & Date to be confir…" at bounding box center [625, 693] width 492 height 84
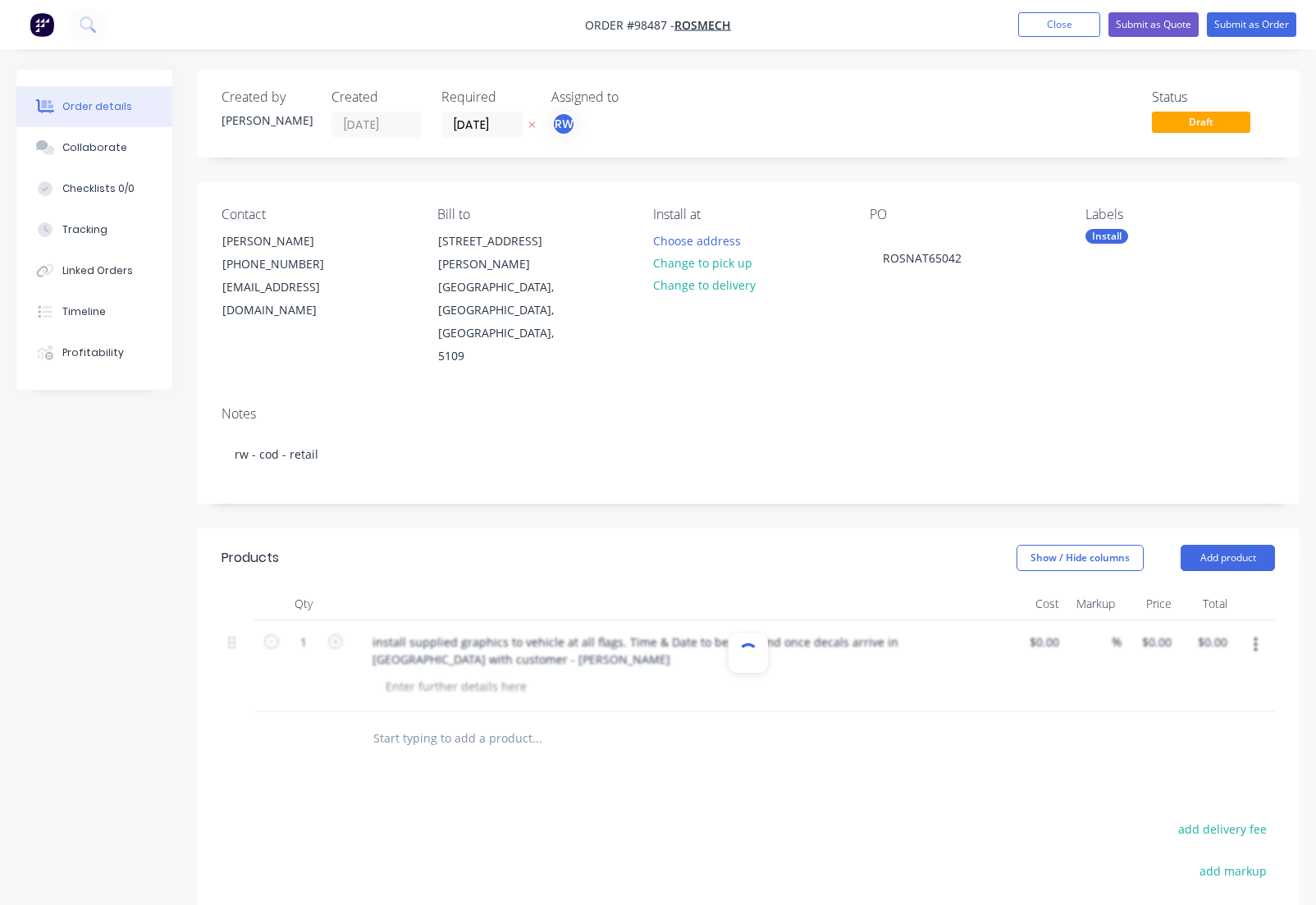
scroll to position [0, 0]
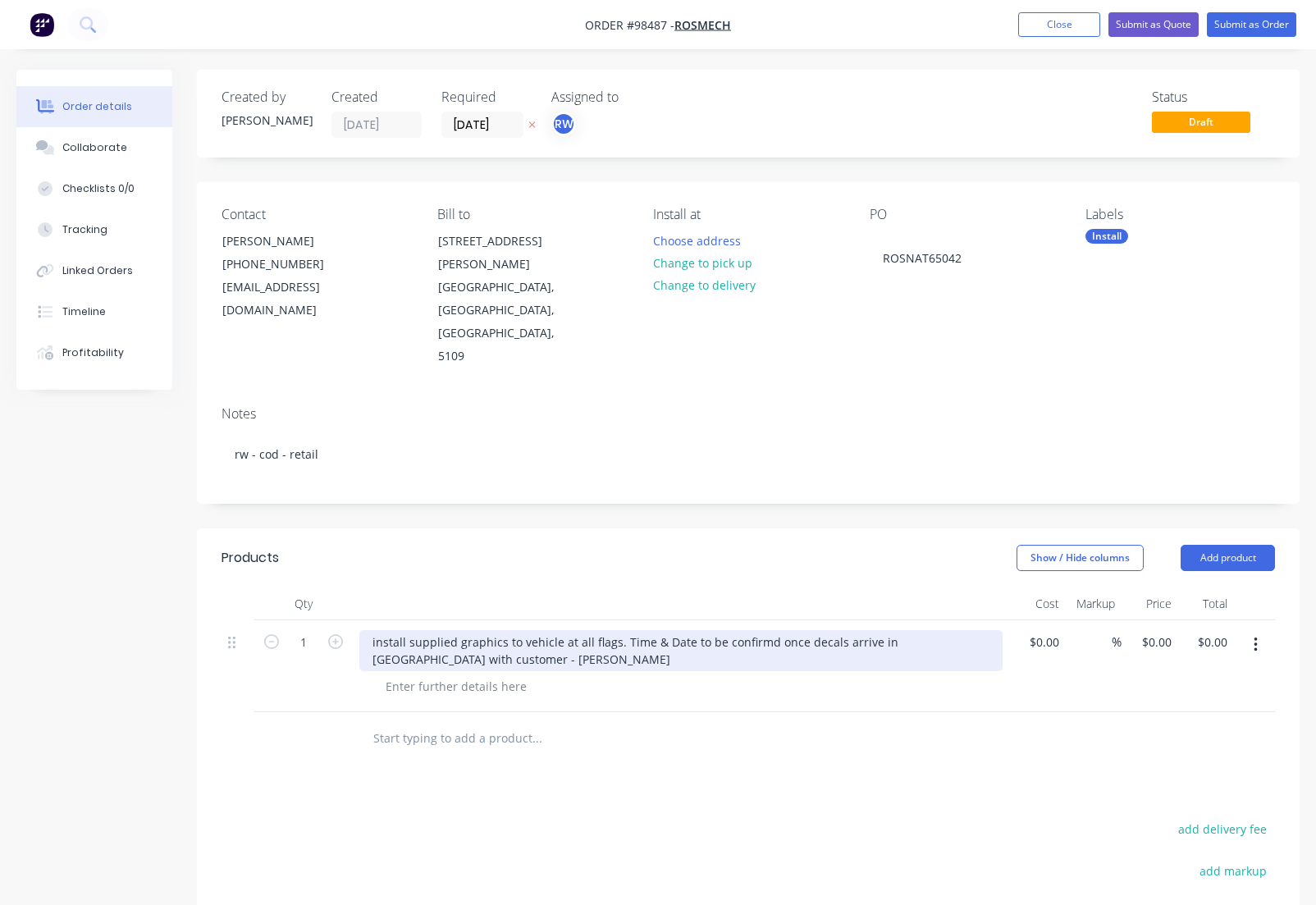
drag, startPoint x: 448, startPoint y: 592, endPoint x: 461, endPoint y: 604, distance: 17.7
click at [449, 630] on div "install supplied graphics to vehicle at all flags. Time & Date to be confirmd o…" at bounding box center [681, 651] width 643 height 41
click at [760, 630] on div "install supplied graphics to vehicle at all flags. Time & Date to be confirmd o…" at bounding box center [681, 651] width 643 height 41
click at [587, 630] on div "install supplied graphics to vehicle at all flags. Time & Date to be confirmed …" at bounding box center [681, 651] width 643 height 41
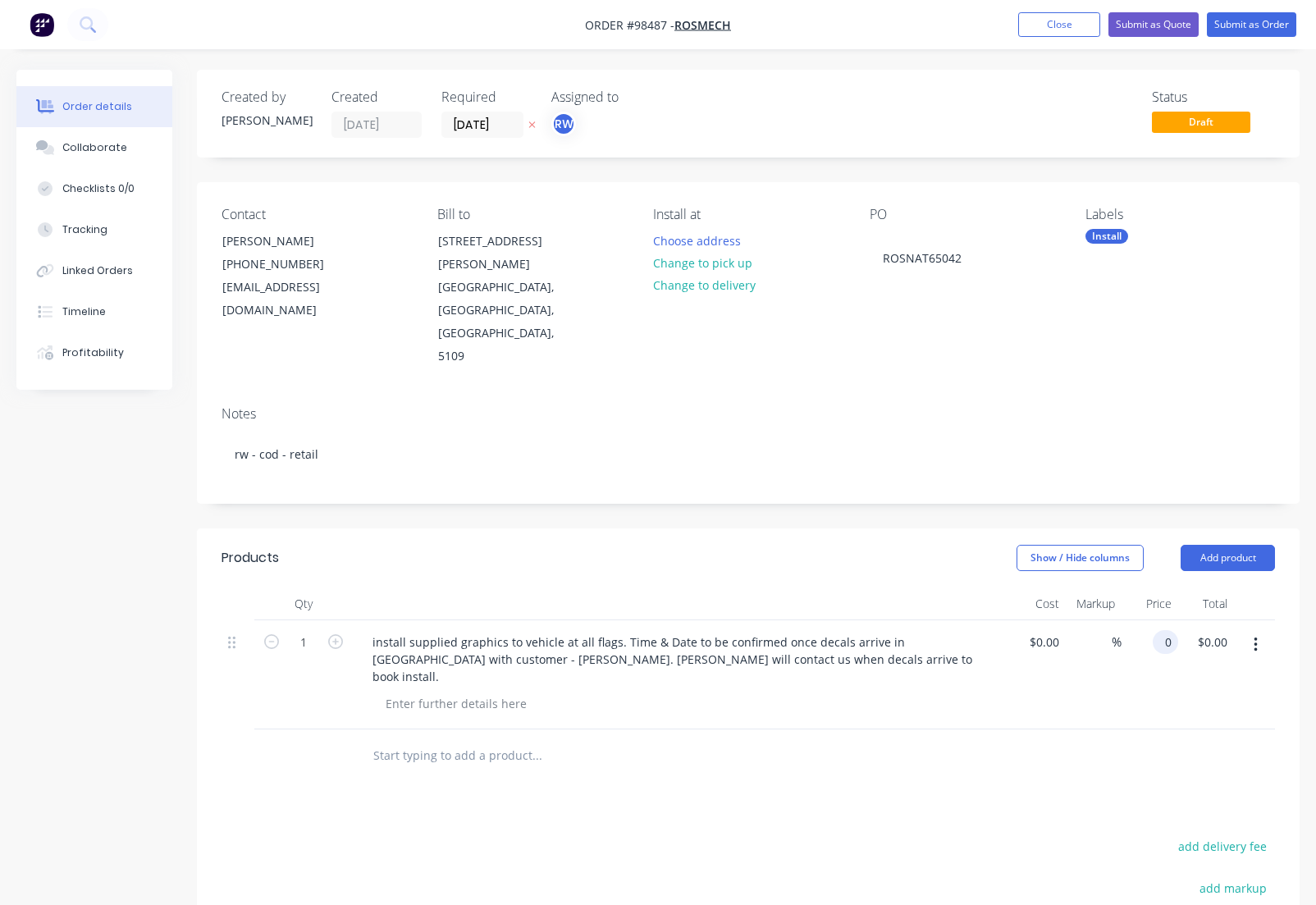
drag, startPoint x: 1151, startPoint y: 570, endPoint x: 1164, endPoint y: 582, distance: 17.7
click at [1159, 630] on input "0" at bounding box center [1169, 642] width 19 height 24
type input "$650.00"
click at [1226, 545] on button "Add product" at bounding box center [1227, 558] width 94 height 26
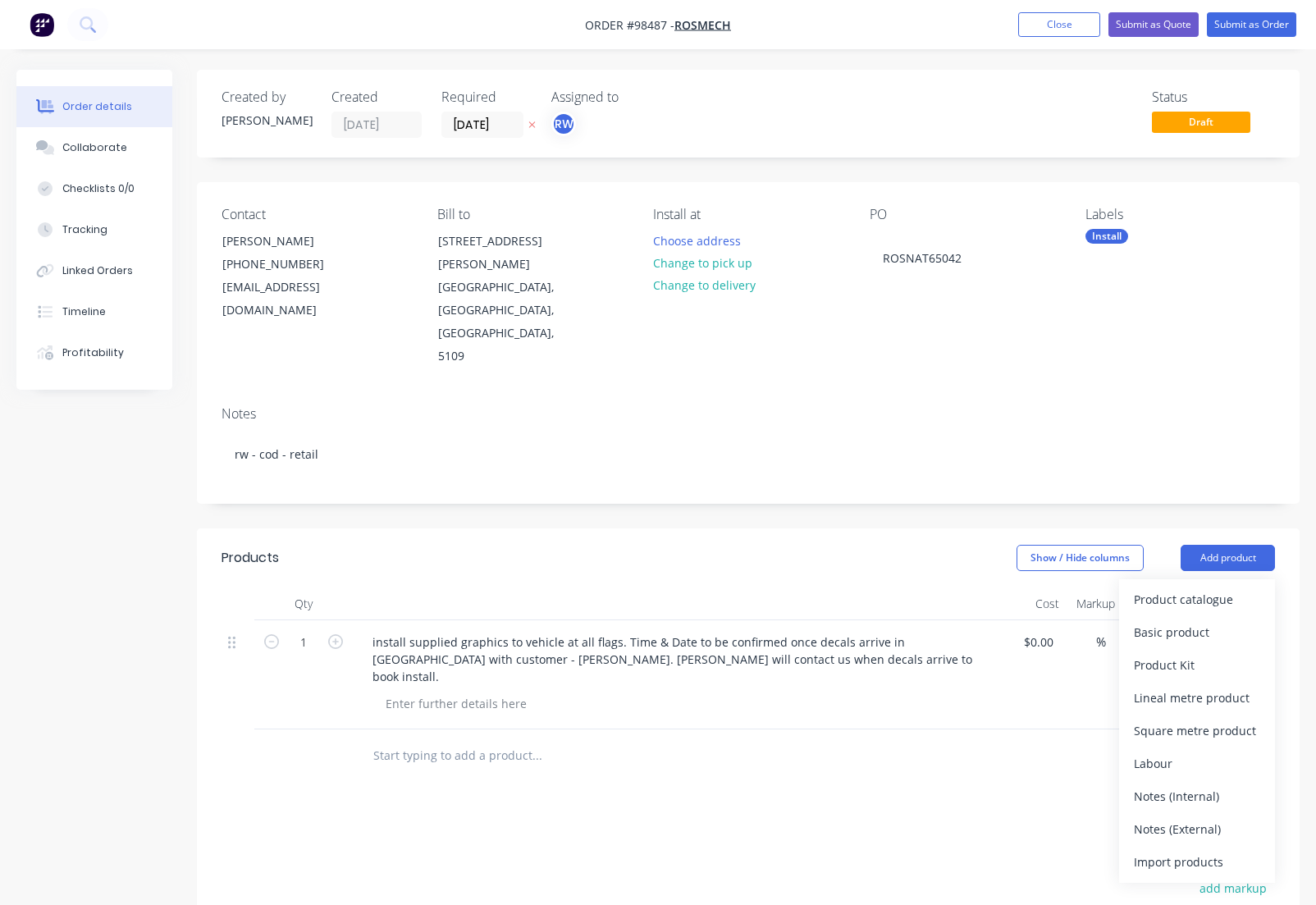
click at [1156, 817] on div "Notes (External)" at bounding box center [1196, 829] width 127 height 24
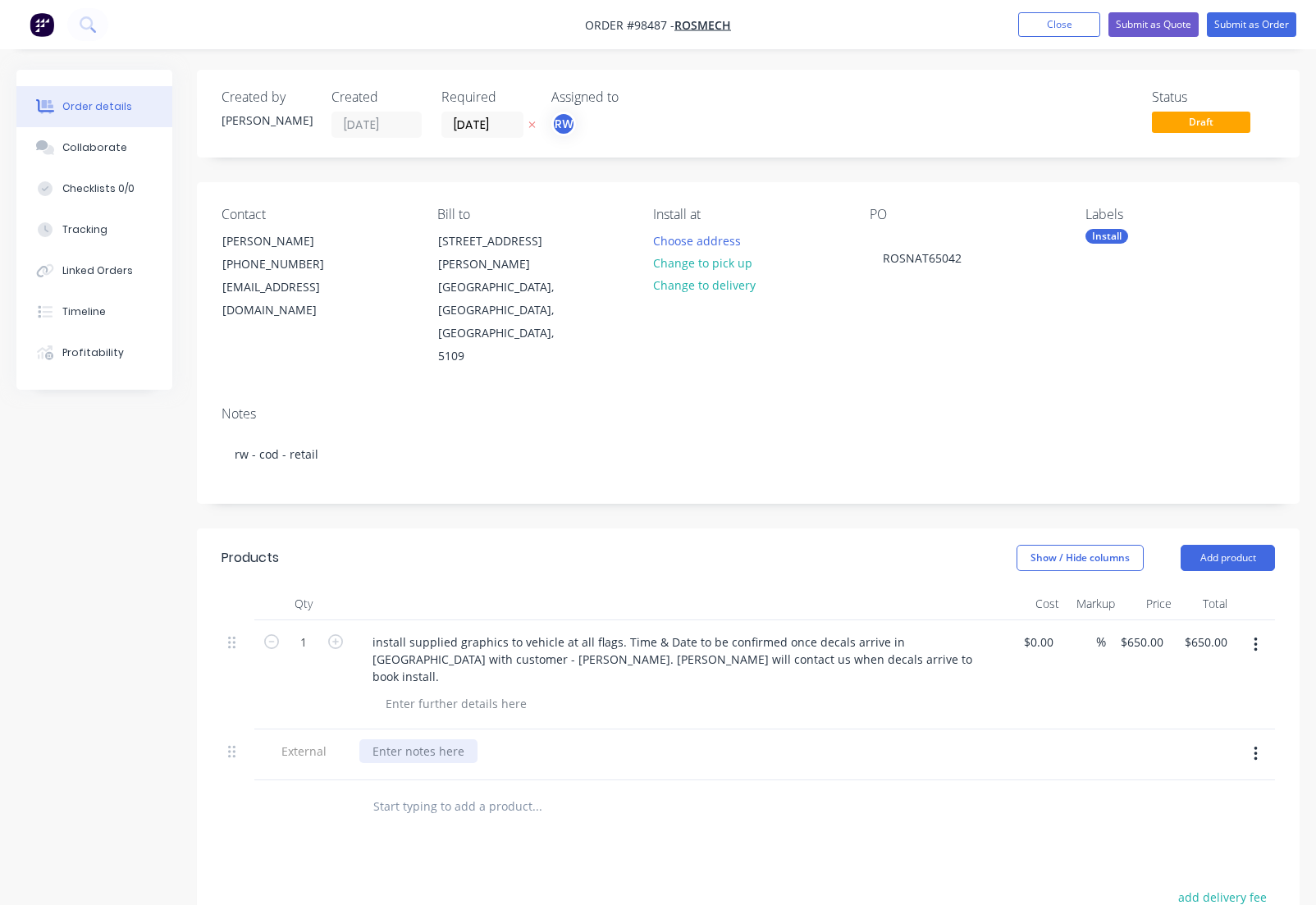
click at [434, 740] on div at bounding box center [418, 752] width 118 height 24
click at [471, 740] on div "please send invocie so payment can be made prior to install." at bounding box center [539, 752] width 361 height 24
click at [1053, 24] on button "Close" at bounding box center [1058, 24] width 82 height 25
